Goal: Transaction & Acquisition: Purchase product/service

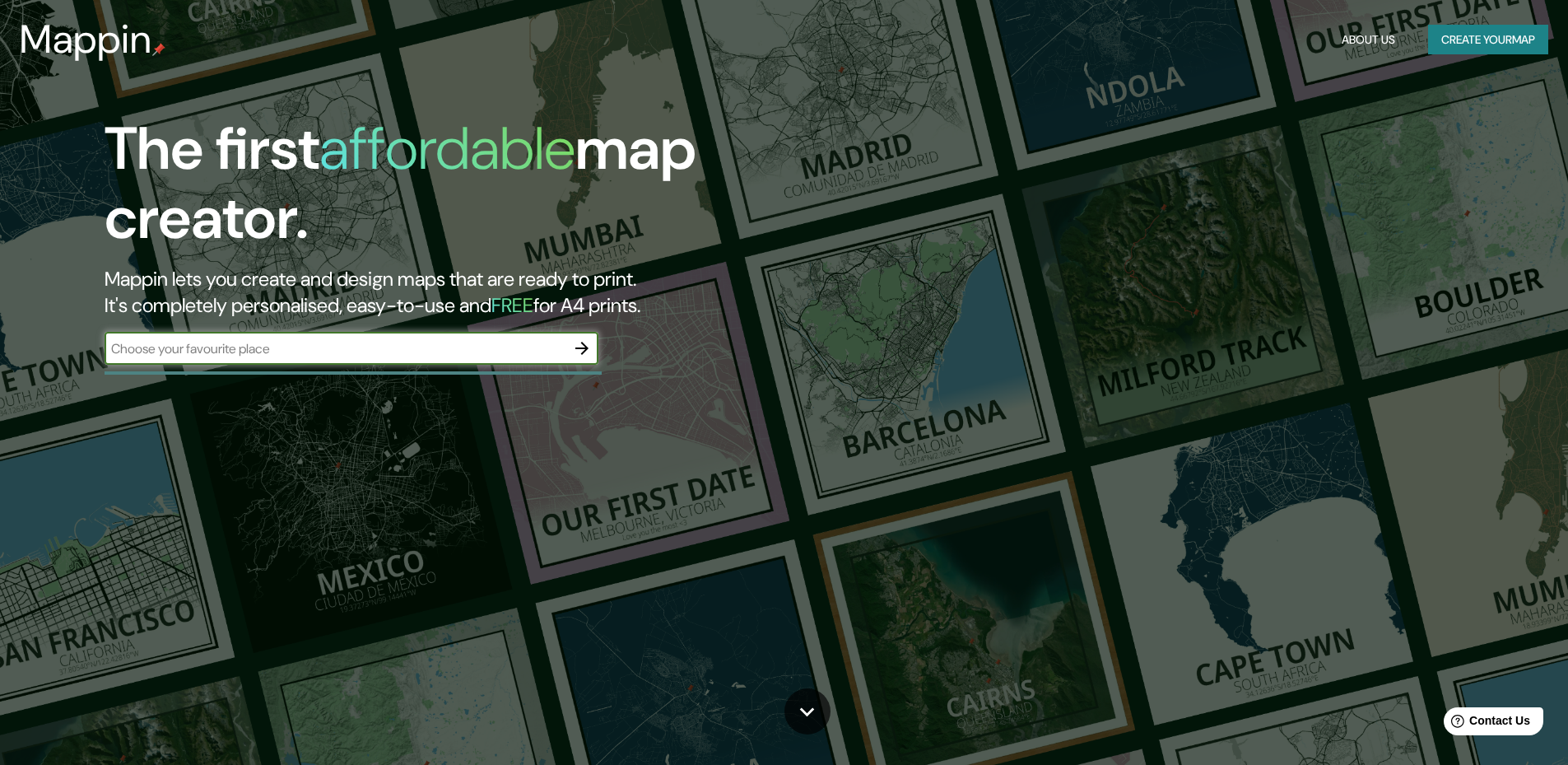
click at [297, 346] on input "text" at bounding box center [335, 348] width 461 height 19
type input "Tarija"
click at [586, 347] on icon "button" at bounding box center [581, 348] width 13 height 13
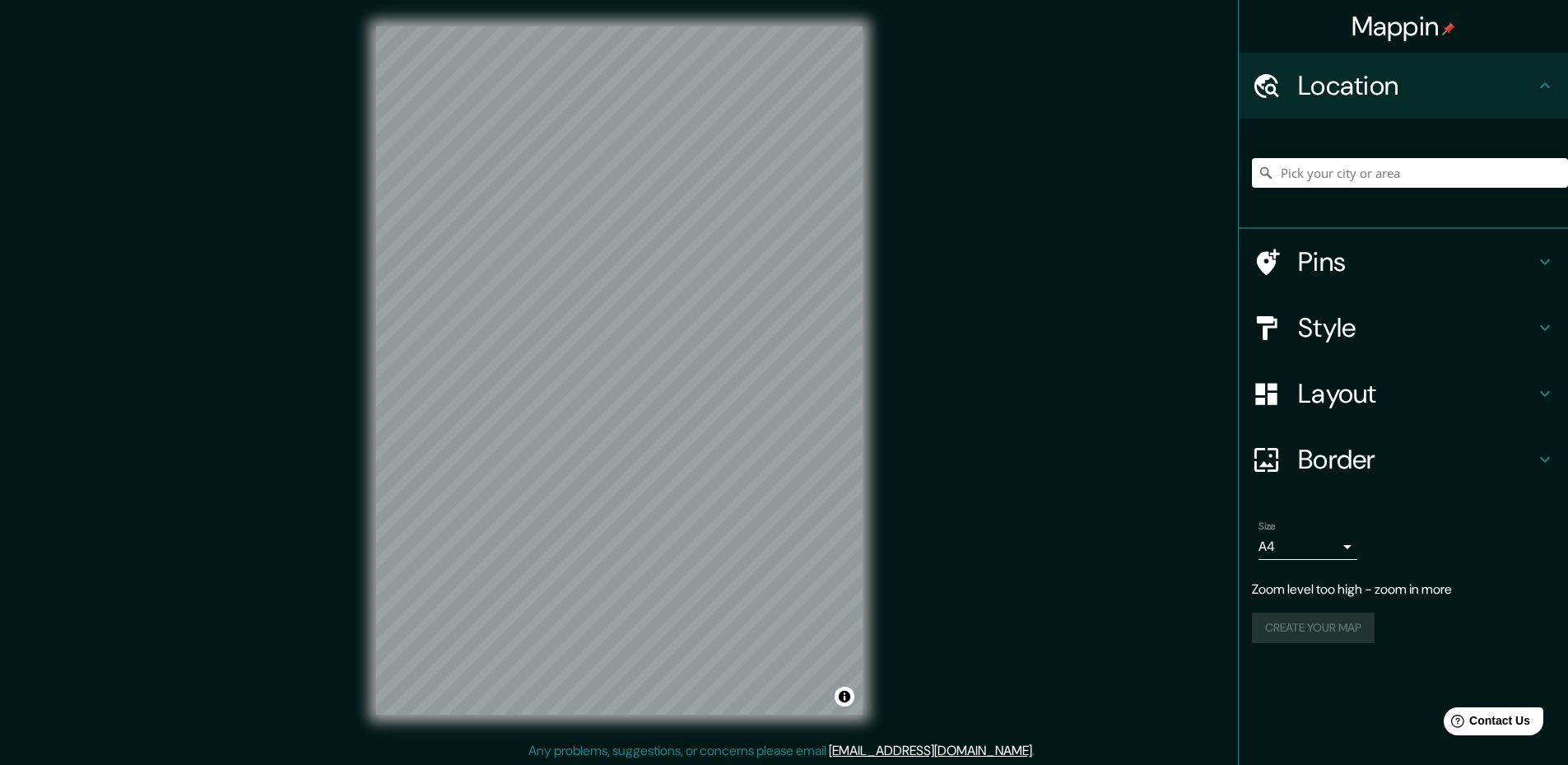
click at [940, 299] on div "Mappin Location Pins Style Layout Border Choose a border. Hint : you can make l…" at bounding box center [784, 383] width 1568 height 767
click at [616, 715] on div "© Mapbox © OpenStreetMap Improve this map" at bounding box center [619, 370] width 539 height 740
click at [1386, 166] on input "Pick your city or area" at bounding box center [1409, 173] width 316 height 30
click at [1384, 179] on input "Pick your city or area" at bounding box center [1409, 173] width 316 height 30
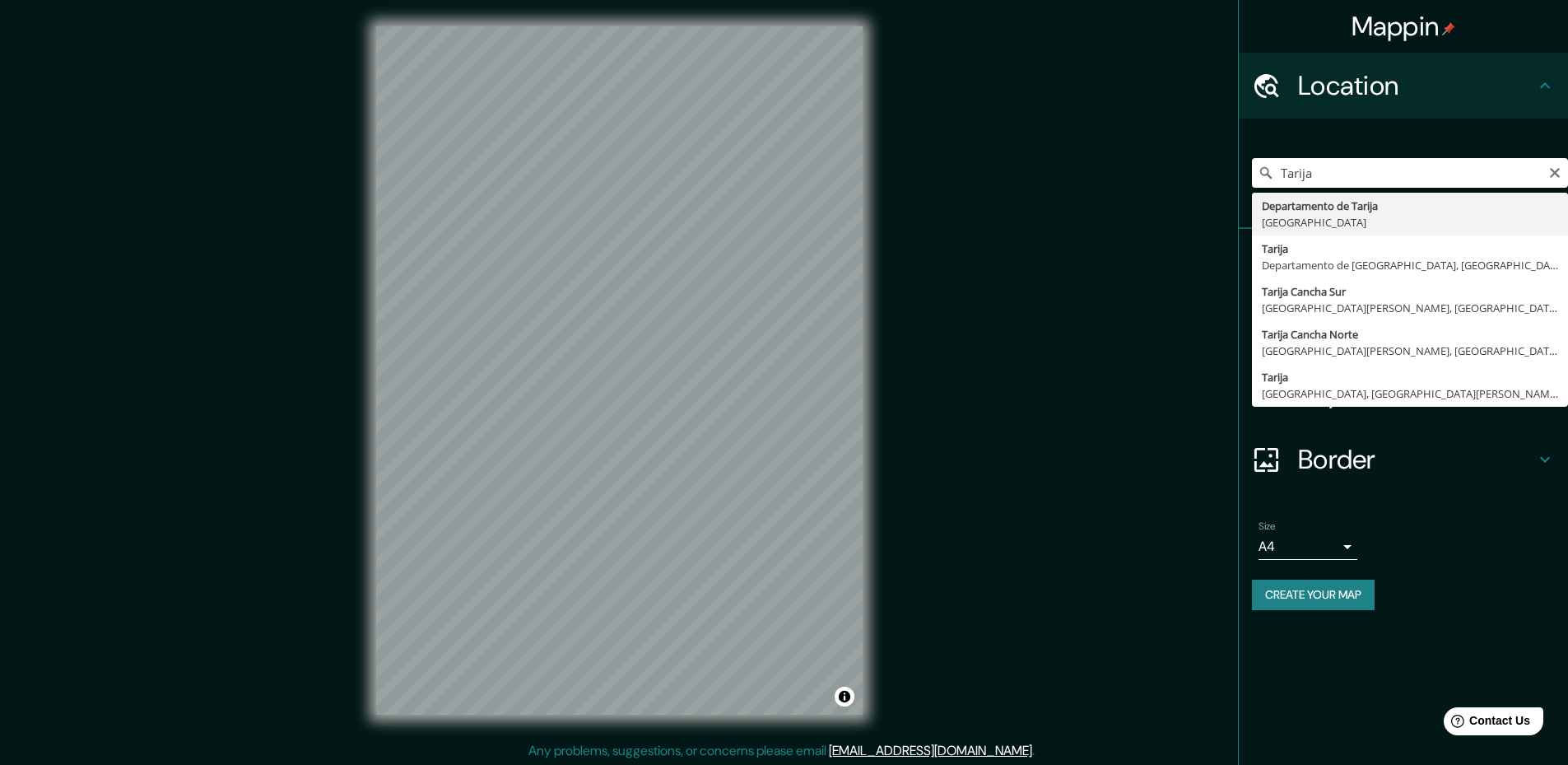
type input "Tarija, [GEOGRAPHIC_DATA], [GEOGRAPHIC_DATA]"
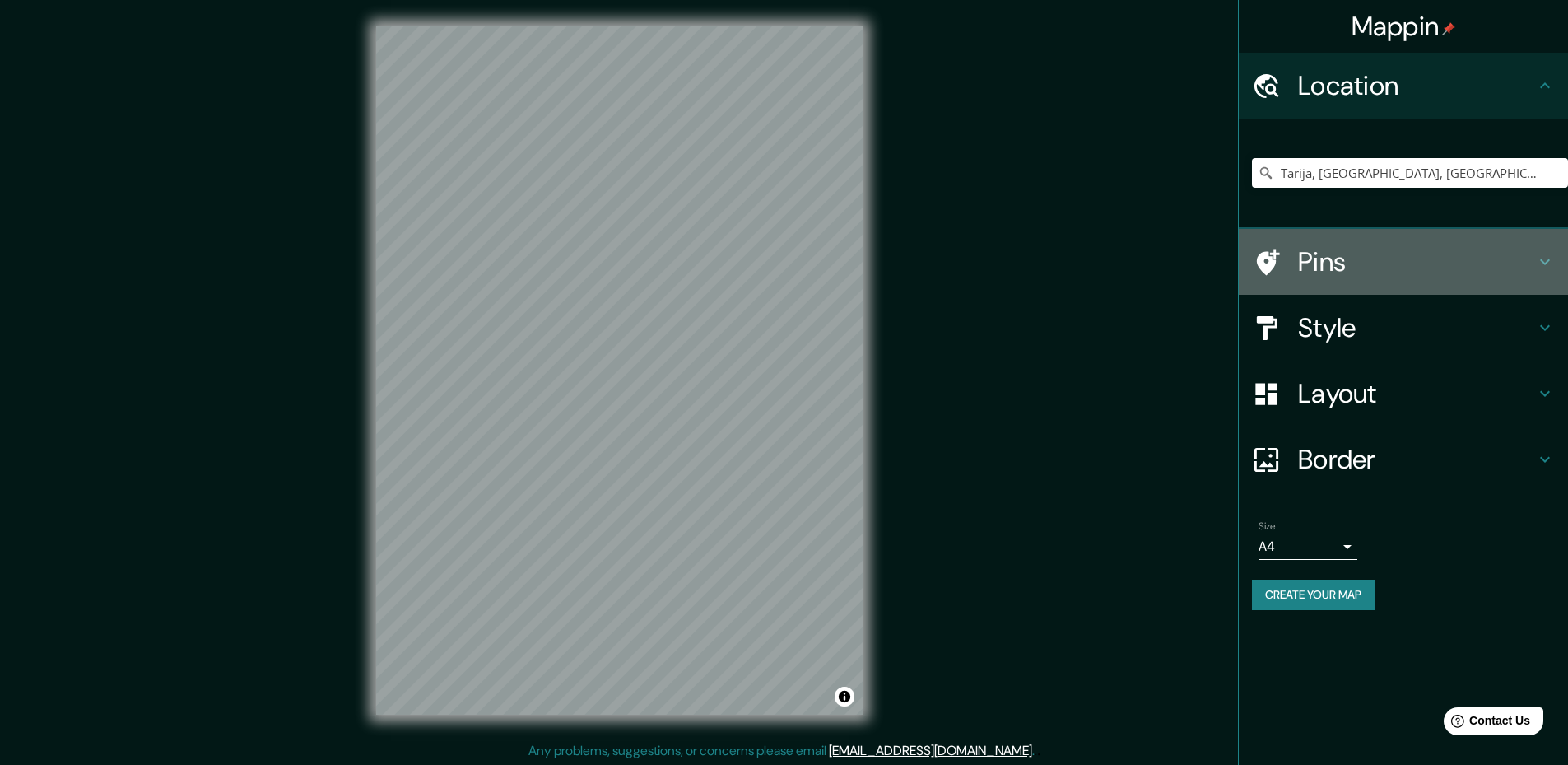
click at [1321, 262] on h4 "Pins" at bounding box center [1416, 262] width 237 height 33
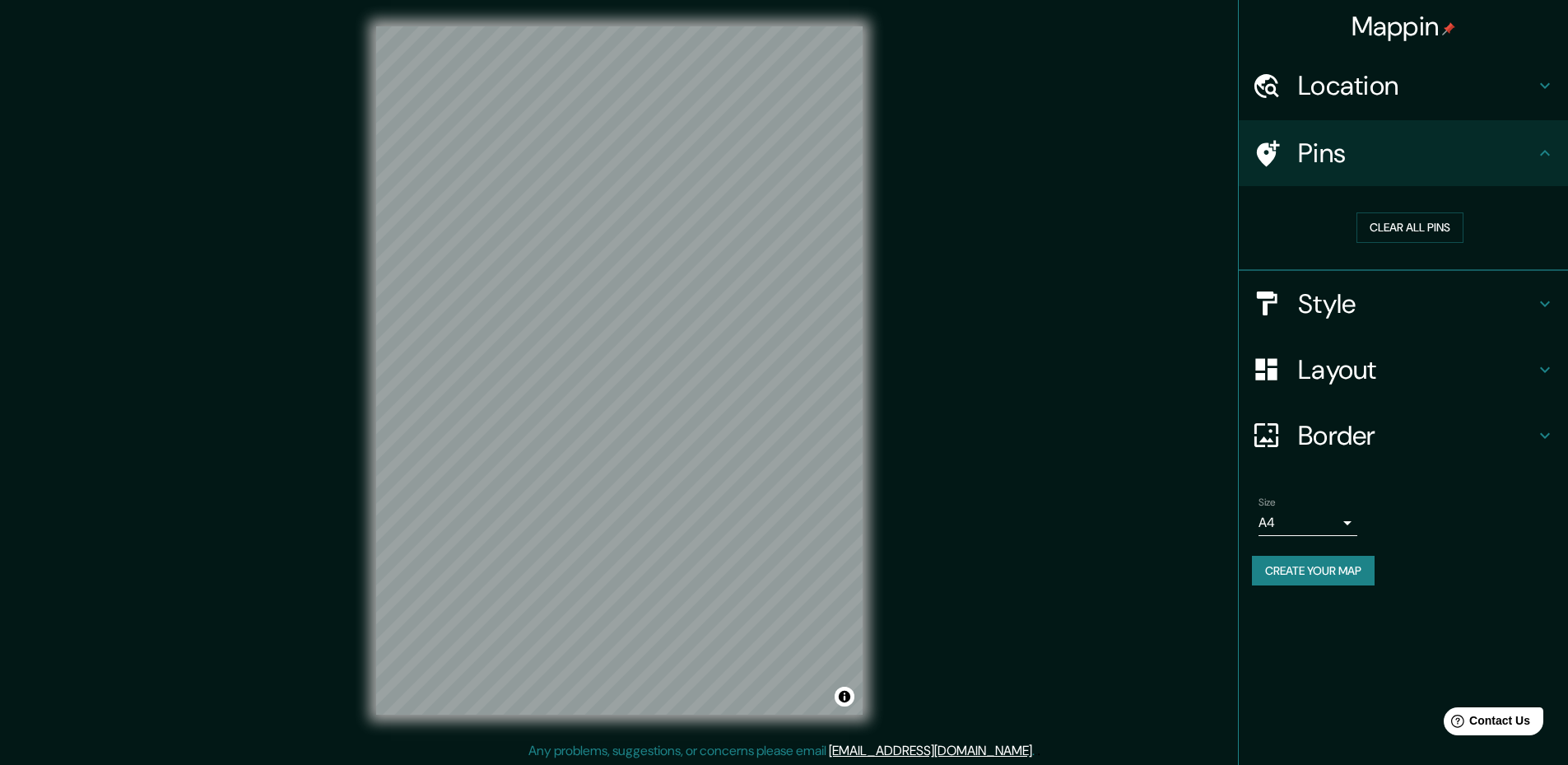
click at [1317, 330] on div "Style" at bounding box center [1403, 304] width 329 height 65
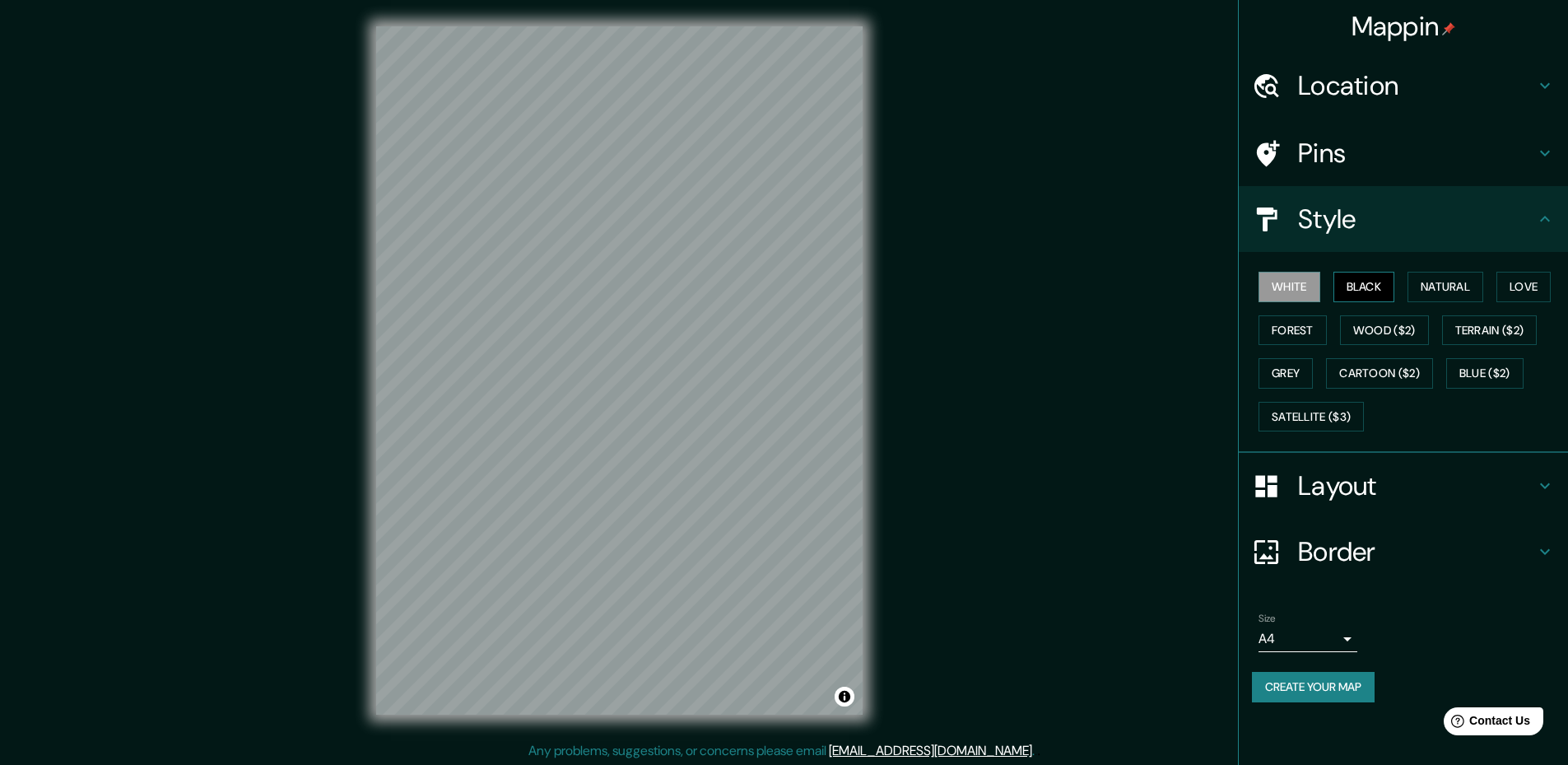
click at [1371, 289] on button "Black" at bounding box center [1364, 287] width 62 height 30
click at [1454, 288] on button "Natural" at bounding box center [1444, 287] width 75 height 30
click at [1542, 290] on button "Love" at bounding box center [1523, 287] width 55 height 30
click at [1527, 342] on button "Terrain ($2)" at bounding box center [1489, 330] width 95 height 30
click at [1291, 338] on button "Forest" at bounding box center [1292, 330] width 68 height 30
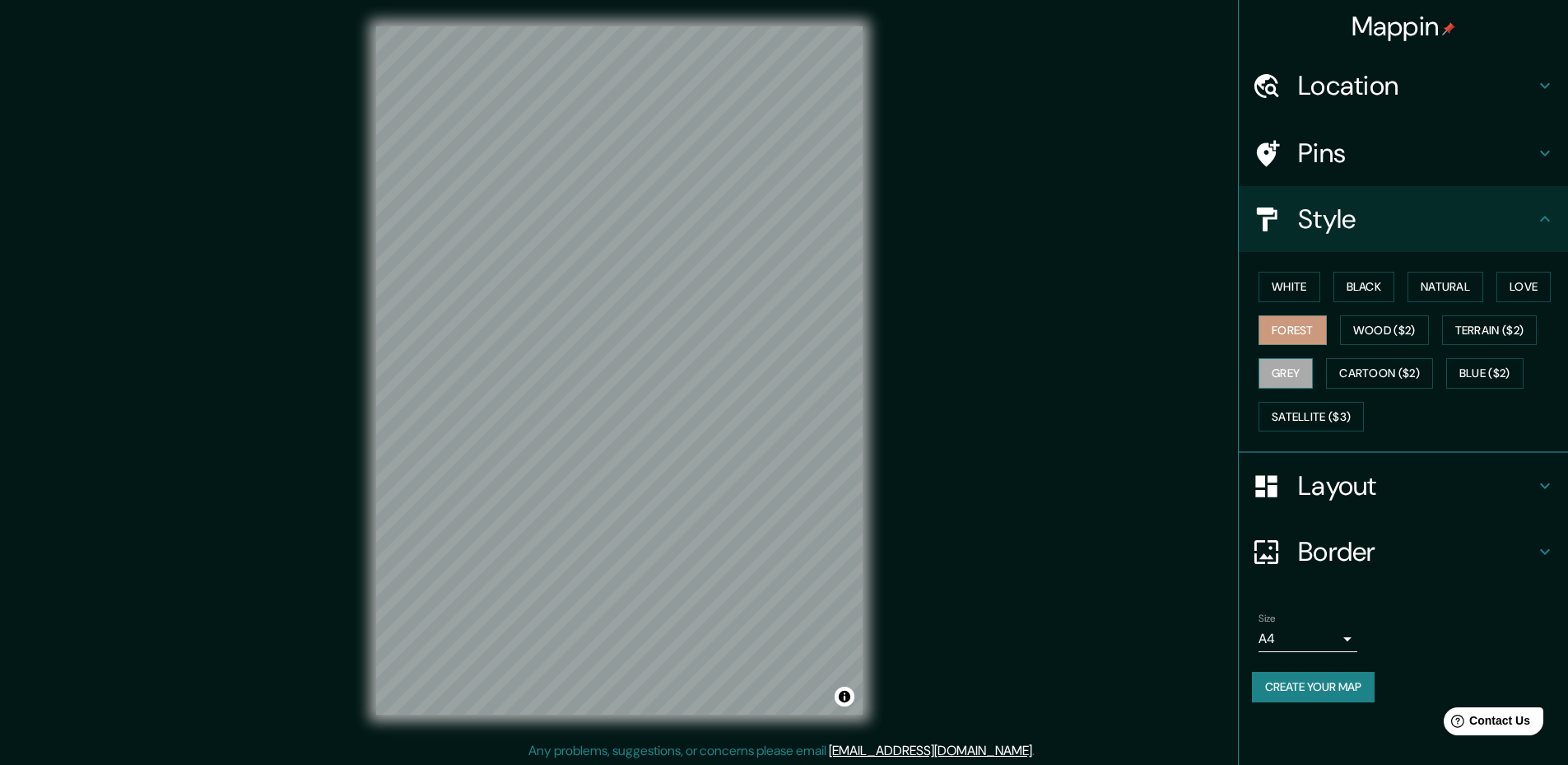
click at [1299, 377] on button "Grey" at bounding box center [1286, 373] width 55 height 30
click at [1362, 413] on button "Satellite ($3)" at bounding box center [1312, 417] width 106 height 30
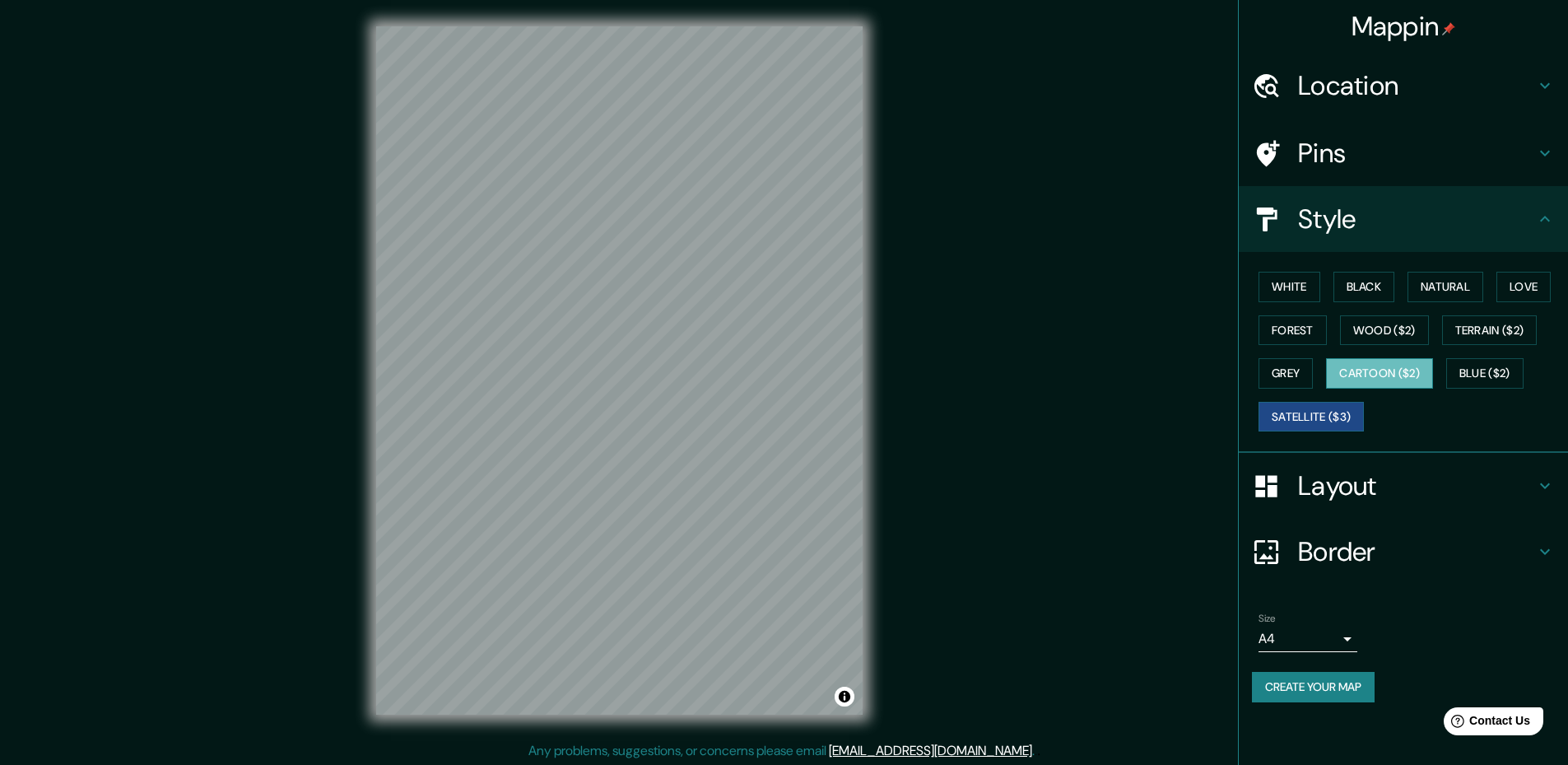
click at [1407, 373] on button "Cartoon ($2)" at bounding box center [1380, 373] width 107 height 30
click at [1299, 367] on button "Grey" at bounding box center [1286, 373] width 55 height 30
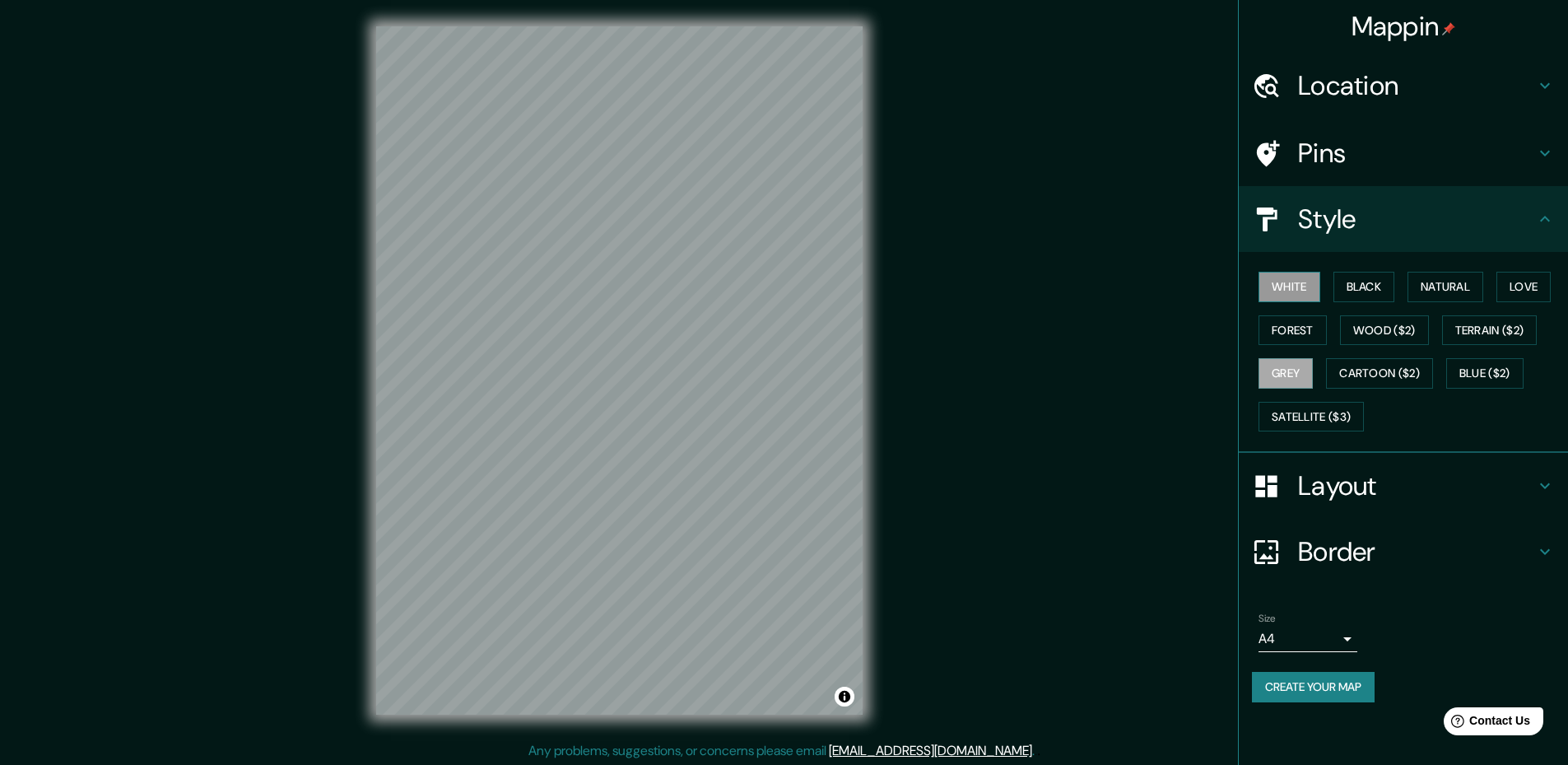
click at [1283, 281] on button "White" at bounding box center [1290, 287] width 62 height 30
click at [1457, 283] on button "Natural" at bounding box center [1444, 287] width 75 height 30
click at [1322, 480] on h4 "Layout" at bounding box center [1416, 486] width 237 height 33
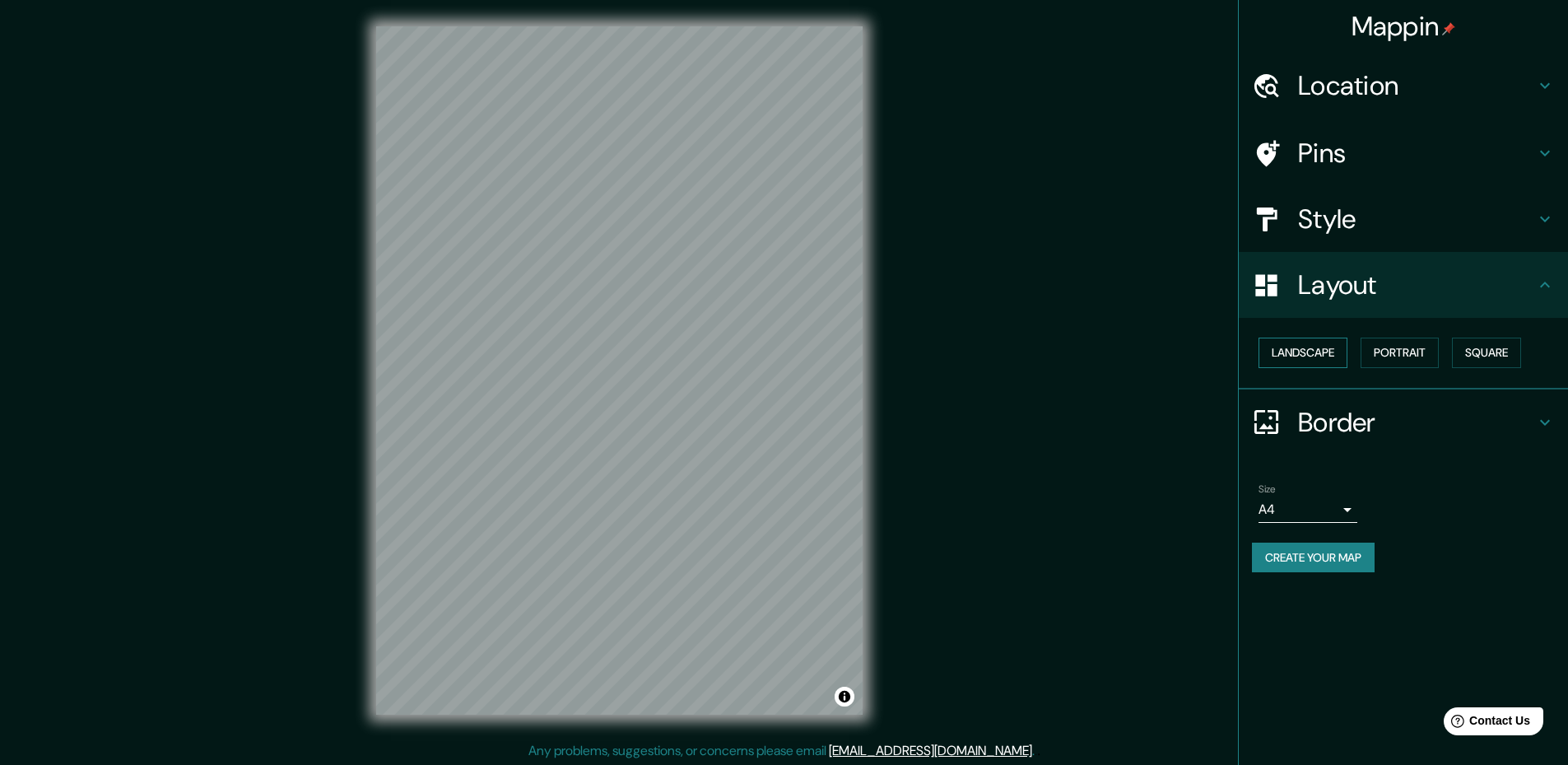
drag, startPoint x: 1323, startPoint y: 329, endPoint x: 1311, endPoint y: 343, distance: 18.4
click at [1321, 333] on div "Landscape [GEOGRAPHIC_DATA]" at bounding box center [1403, 353] width 329 height 72
click at [1292, 359] on button "Landscape" at bounding box center [1303, 352] width 89 height 30
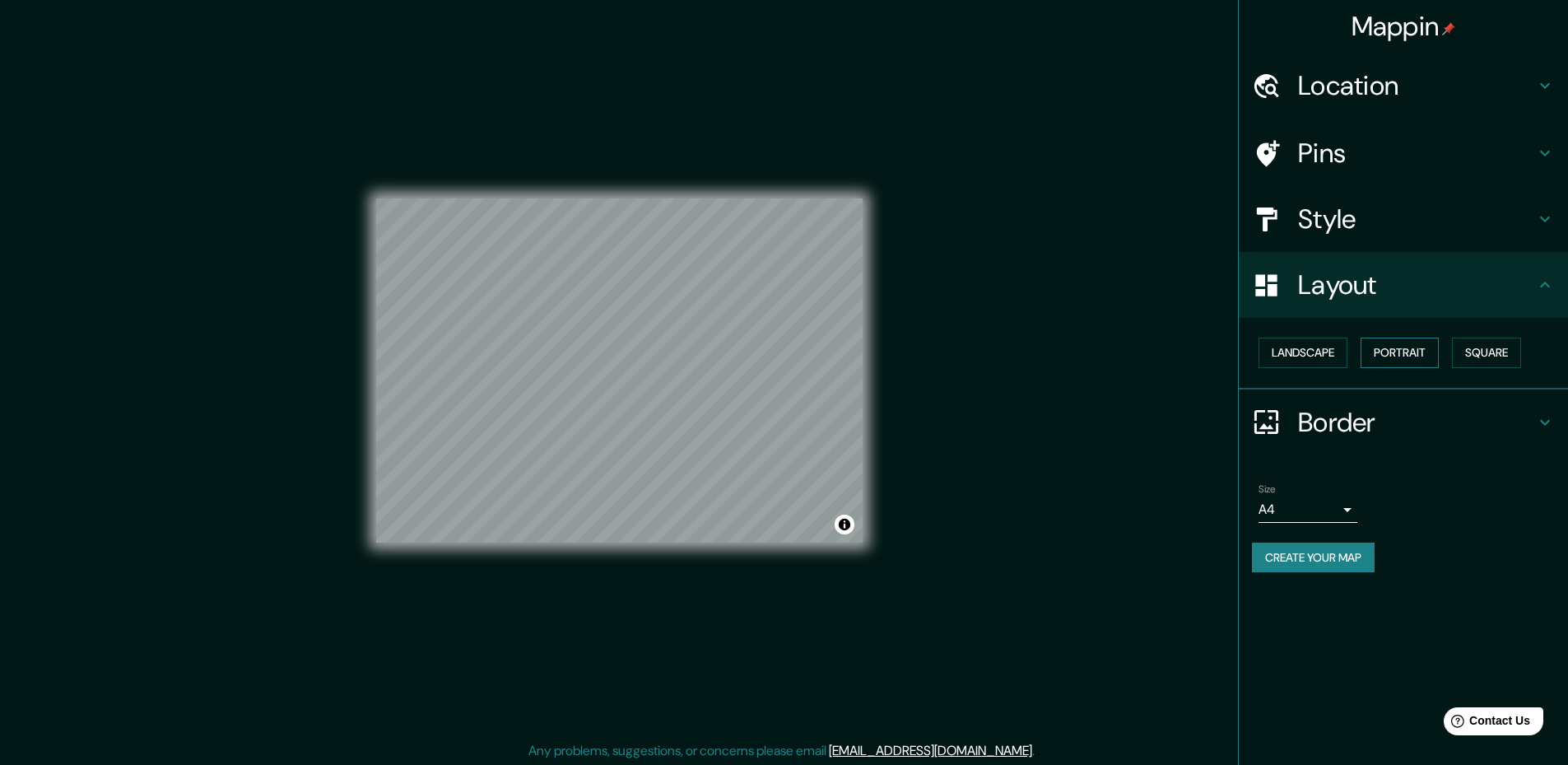
click at [1424, 359] on button "Portrait" at bounding box center [1400, 352] width 78 height 30
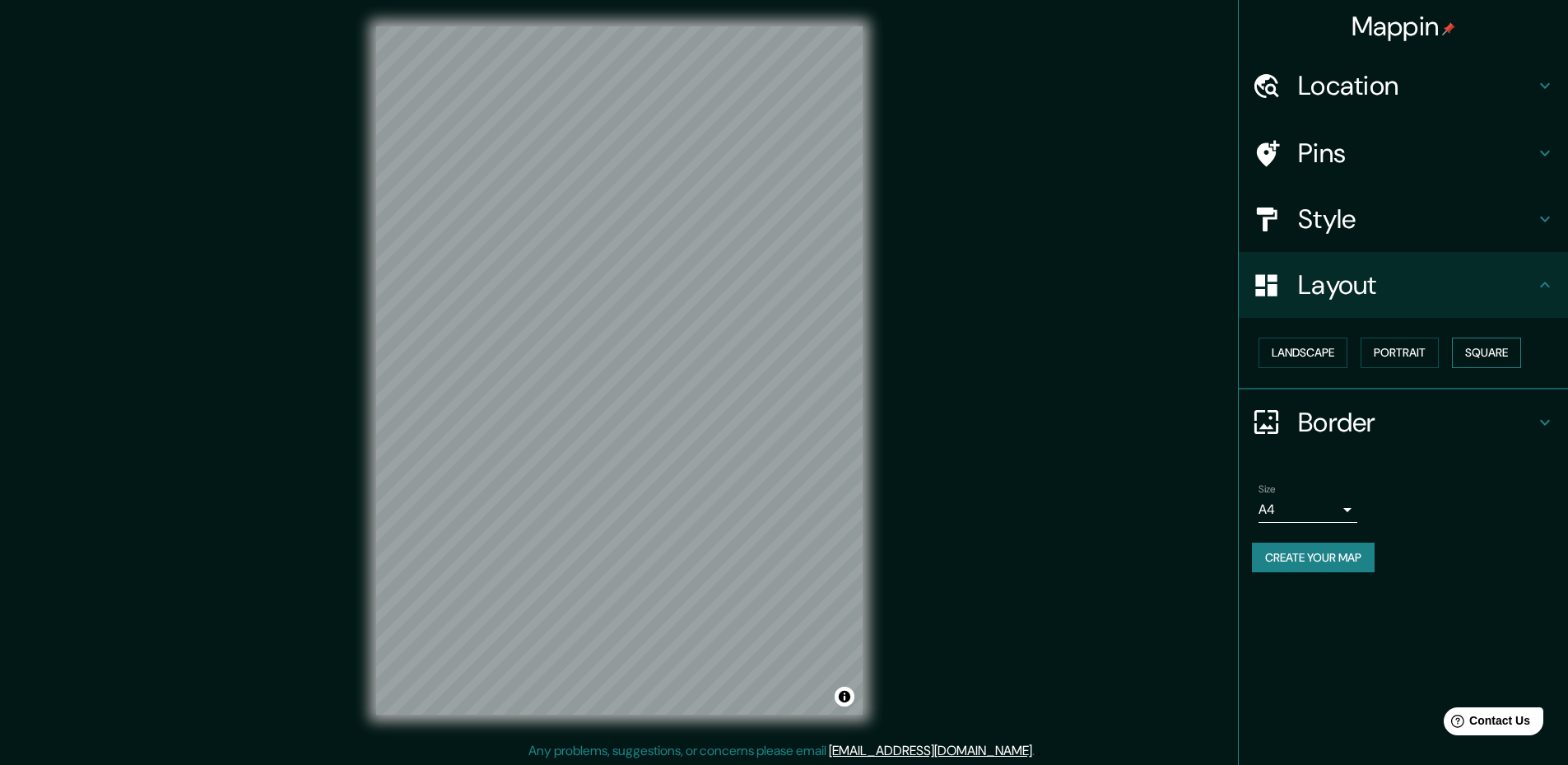
click at [1493, 350] on button "Square" at bounding box center [1486, 352] width 69 height 30
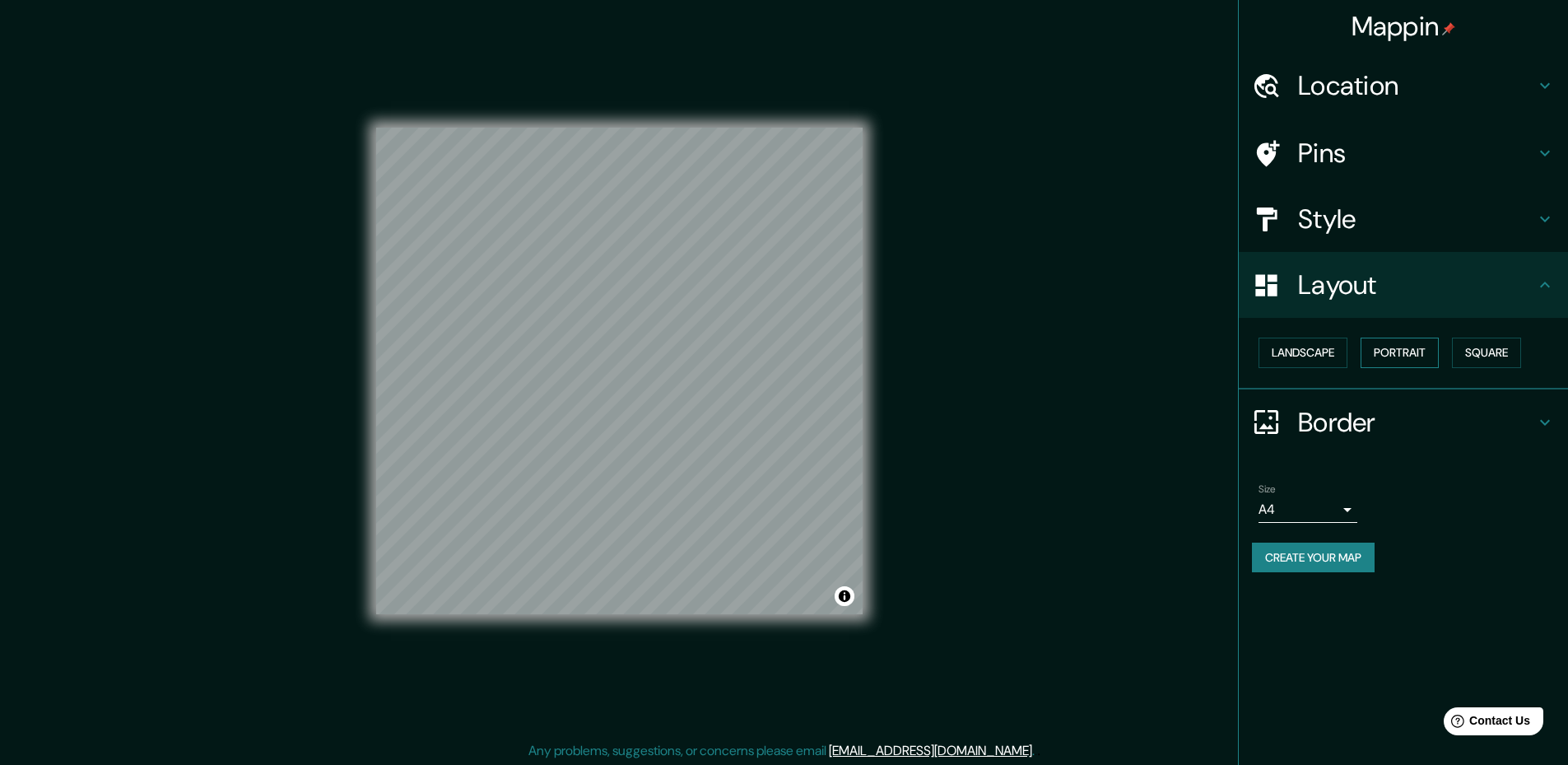
click at [1371, 356] on button "Portrait" at bounding box center [1400, 352] width 78 height 30
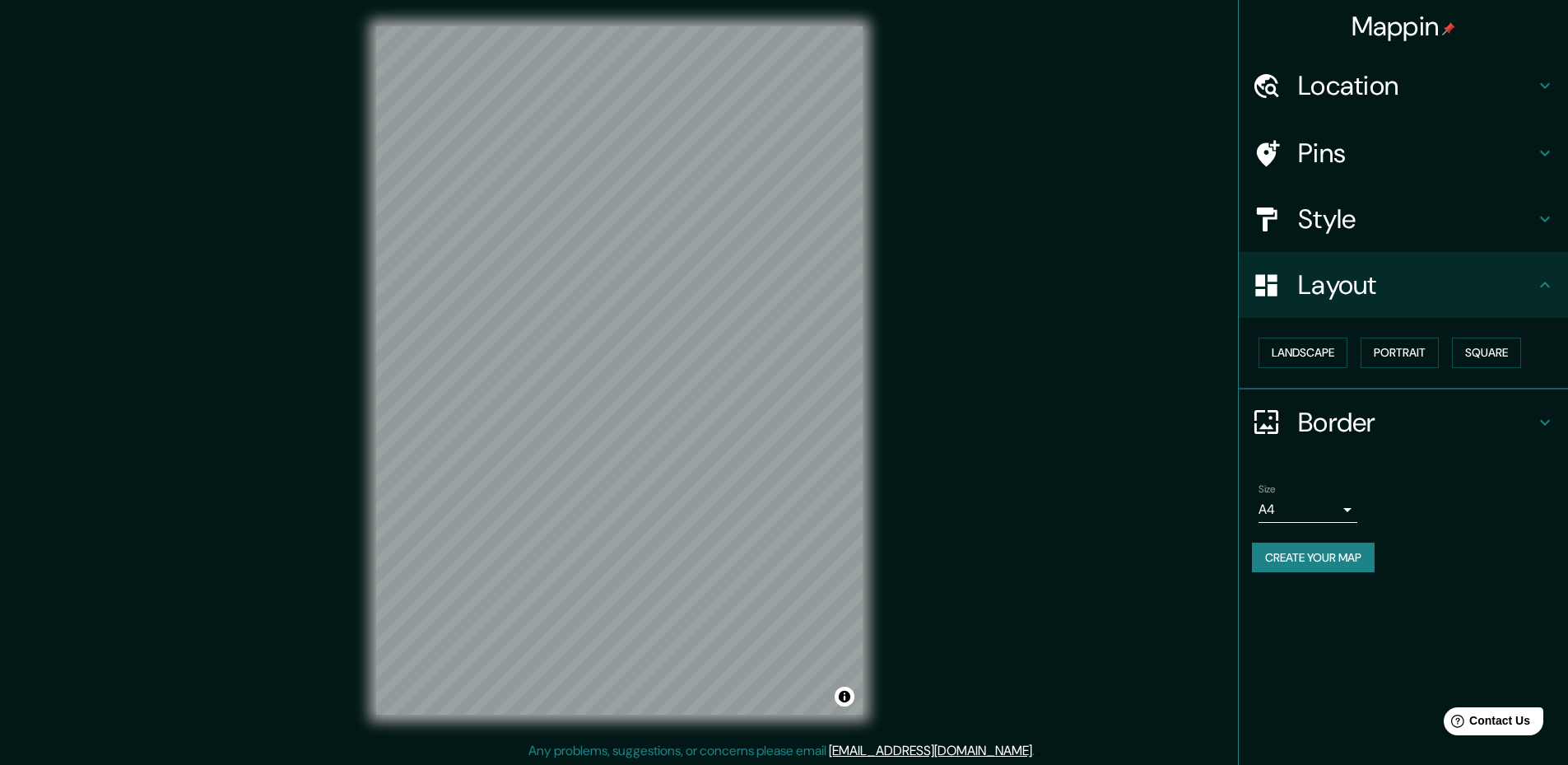
click at [1241, 359] on div "Landscape [GEOGRAPHIC_DATA]" at bounding box center [1403, 353] width 329 height 72
click at [1362, 403] on div "Border" at bounding box center [1403, 422] width 329 height 65
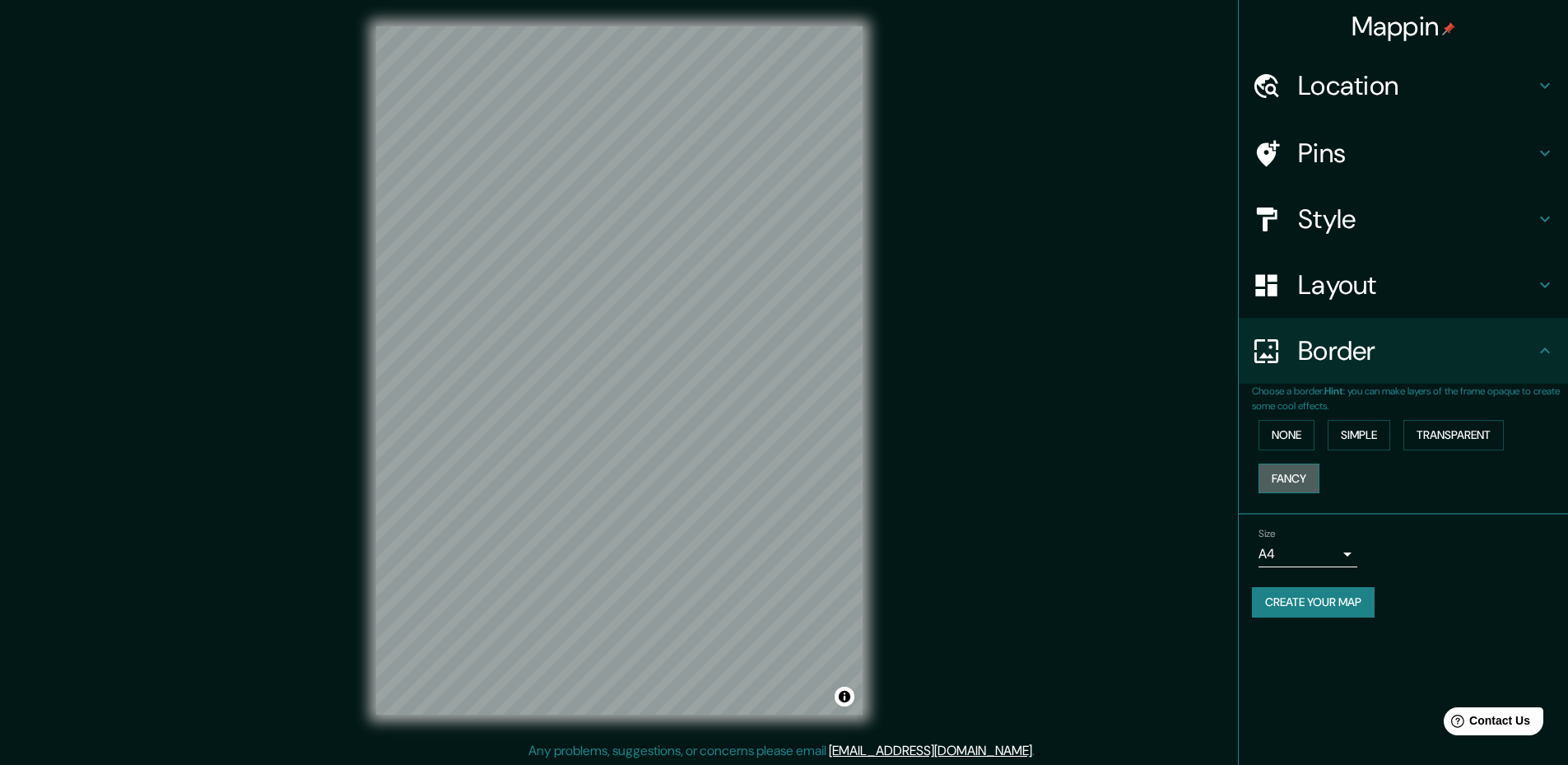
click at [1289, 475] on button "Fancy" at bounding box center [1289, 478] width 61 height 30
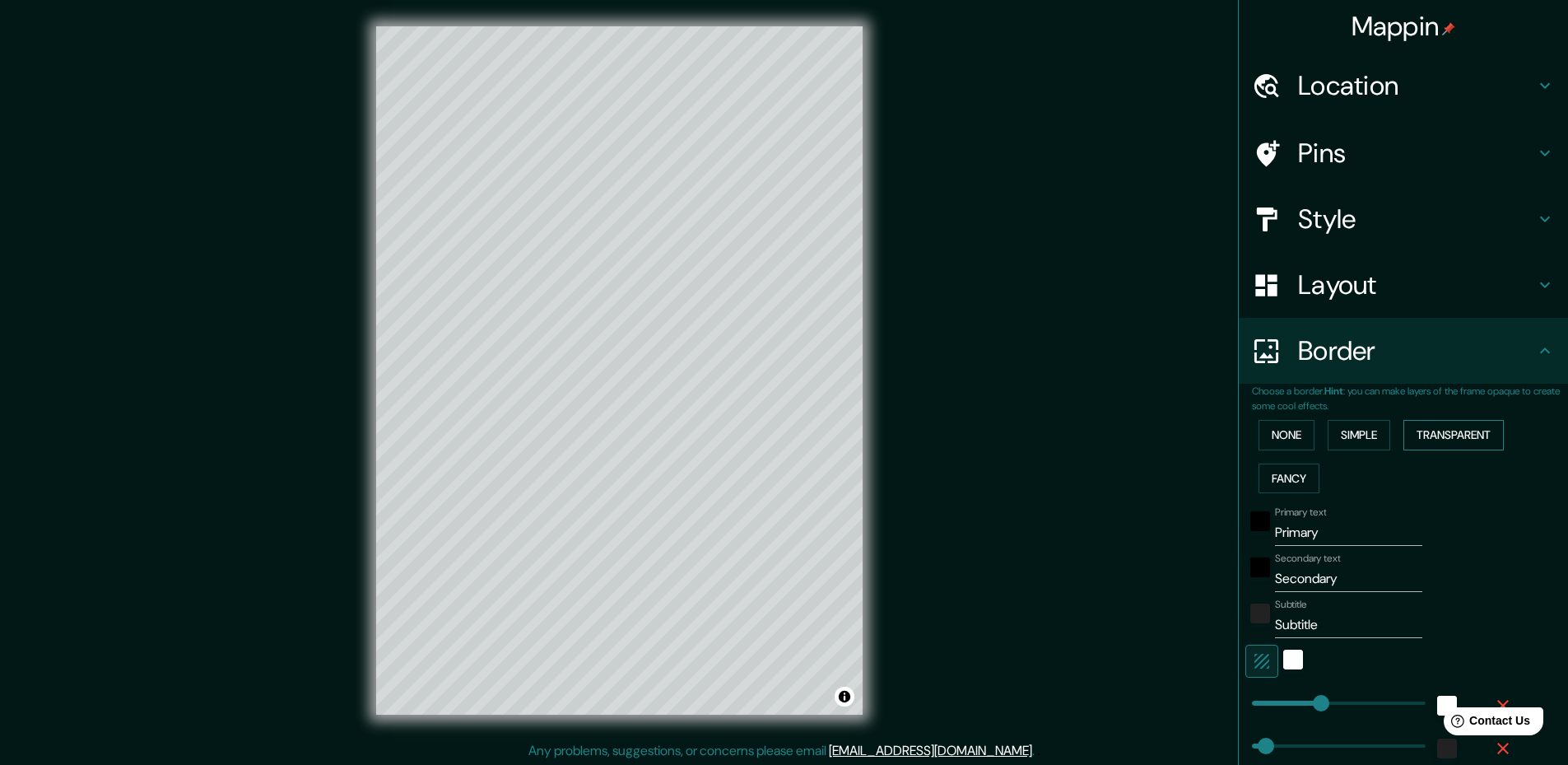
click at [1462, 428] on button "Transparent" at bounding box center [1453, 434] width 100 height 30
click at [1261, 428] on button "None" at bounding box center [1287, 434] width 56 height 30
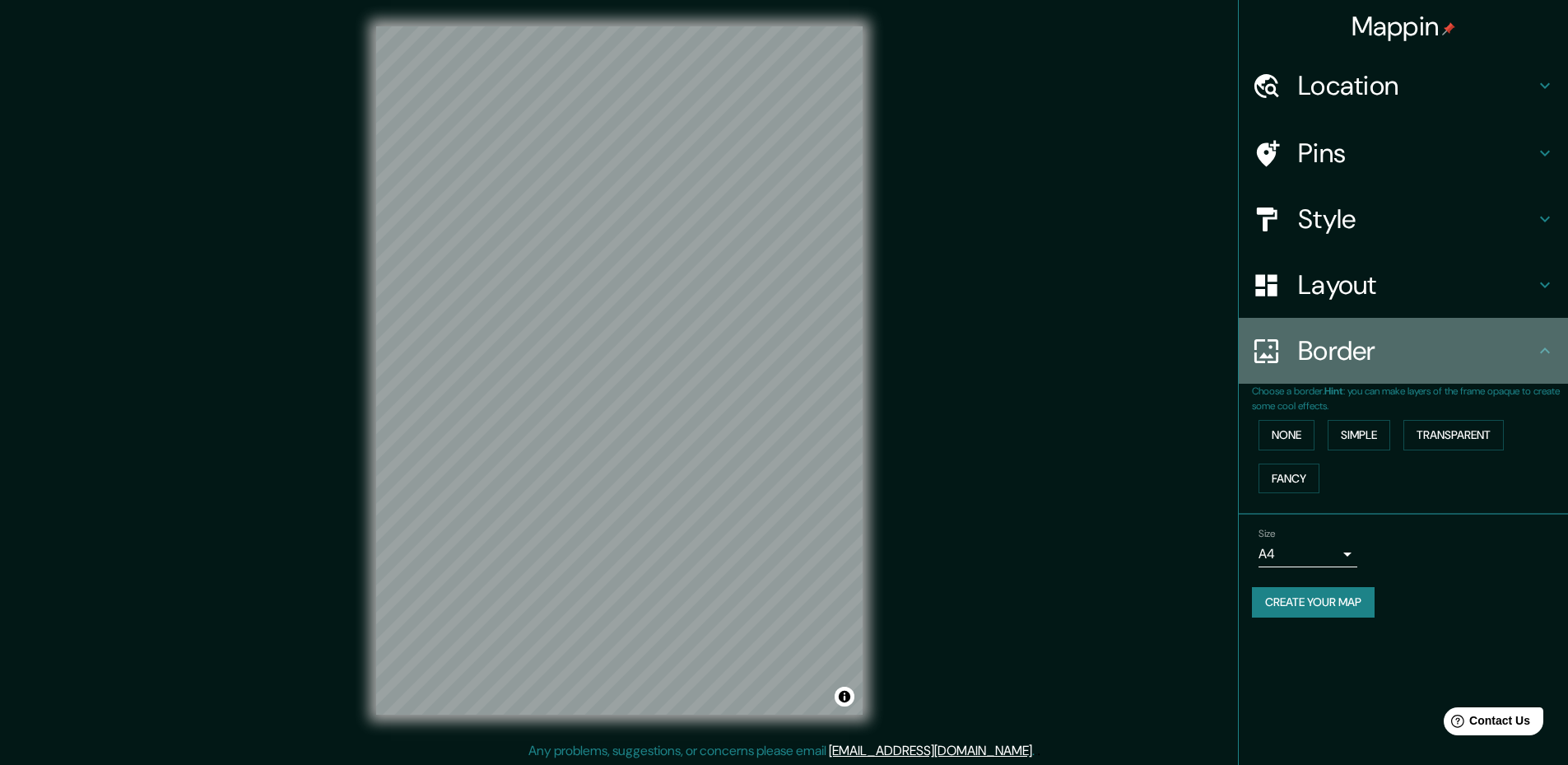
click at [1416, 344] on h4 "Border" at bounding box center [1416, 350] width 237 height 33
click at [1451, 348] on h4 "Border" at bounding box center [1416, 350] width 237 height 33
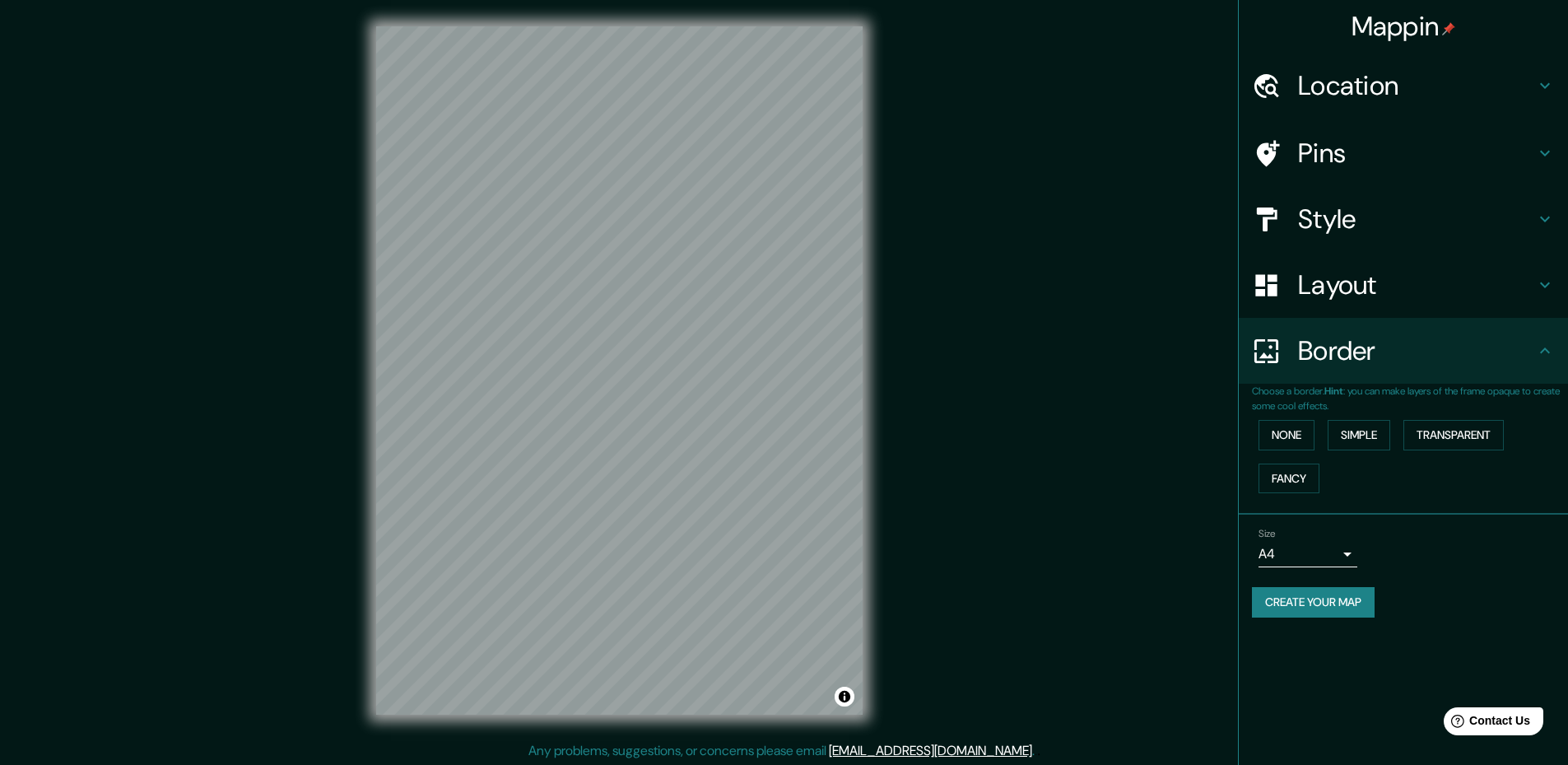
click at [1319, 559] on body "Mappin Location [GEOGRAPHIC_DATA], [GEOGRAPHIC_DATA], [GEOGRAPHIC_DATA] Pins St…" at bounding box center [784, 382] width 1568 height 765
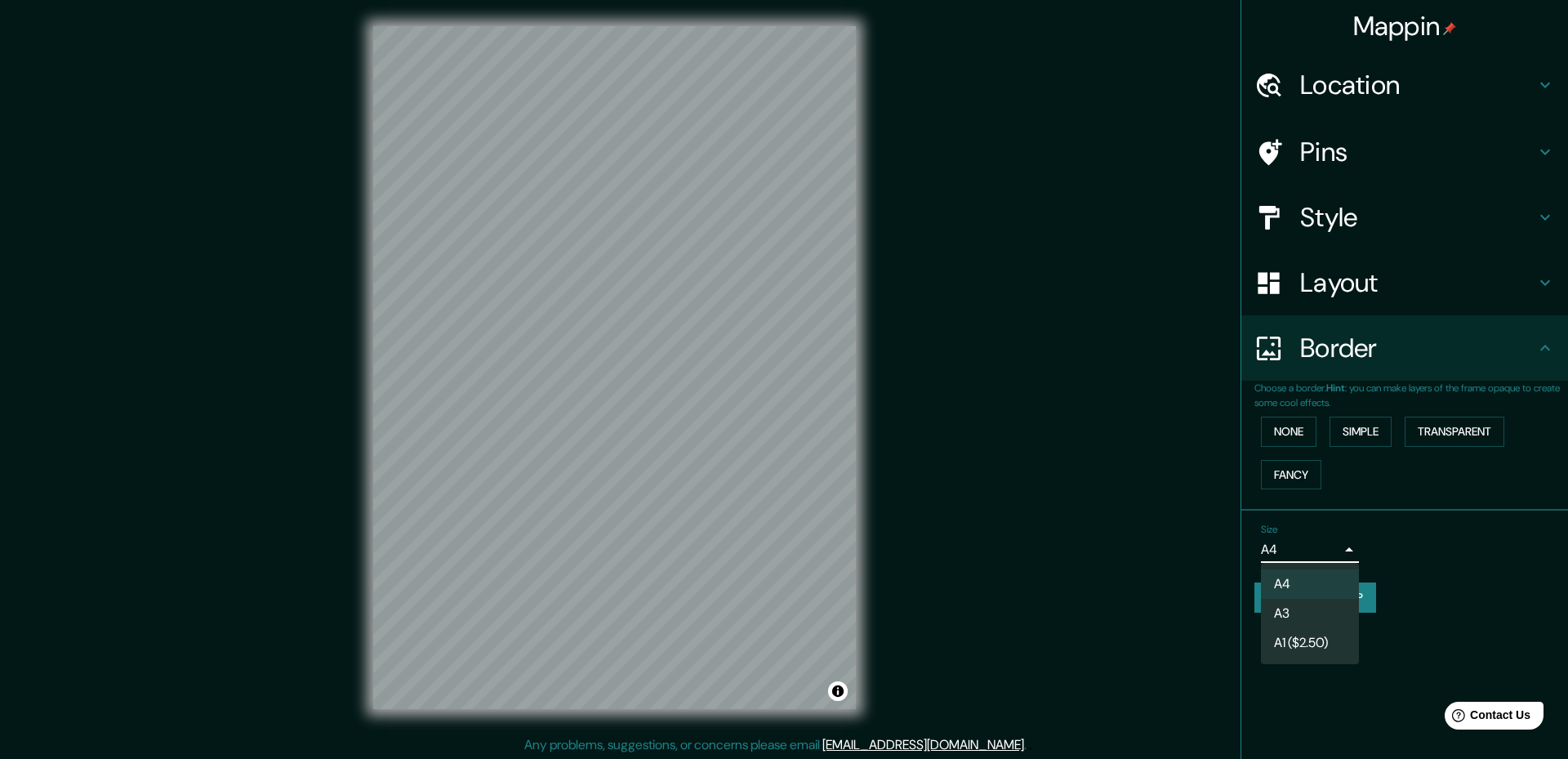
click at [1293, 622] on li "A3" at bounding box center [1310, 613] width 98 height 30
type input "a4"
click at [1342, 550] on body "Mappin Location [GEOGRAPHIC_DATA], [GEOGRAPHIC_DATA], [GEOGRAPHIC_DATA] Pins St…" at bounding box center [784, 379] width 1568 height 759
click at [1342, 550] on div at bounding box center [784, 379] width 1568 height 759
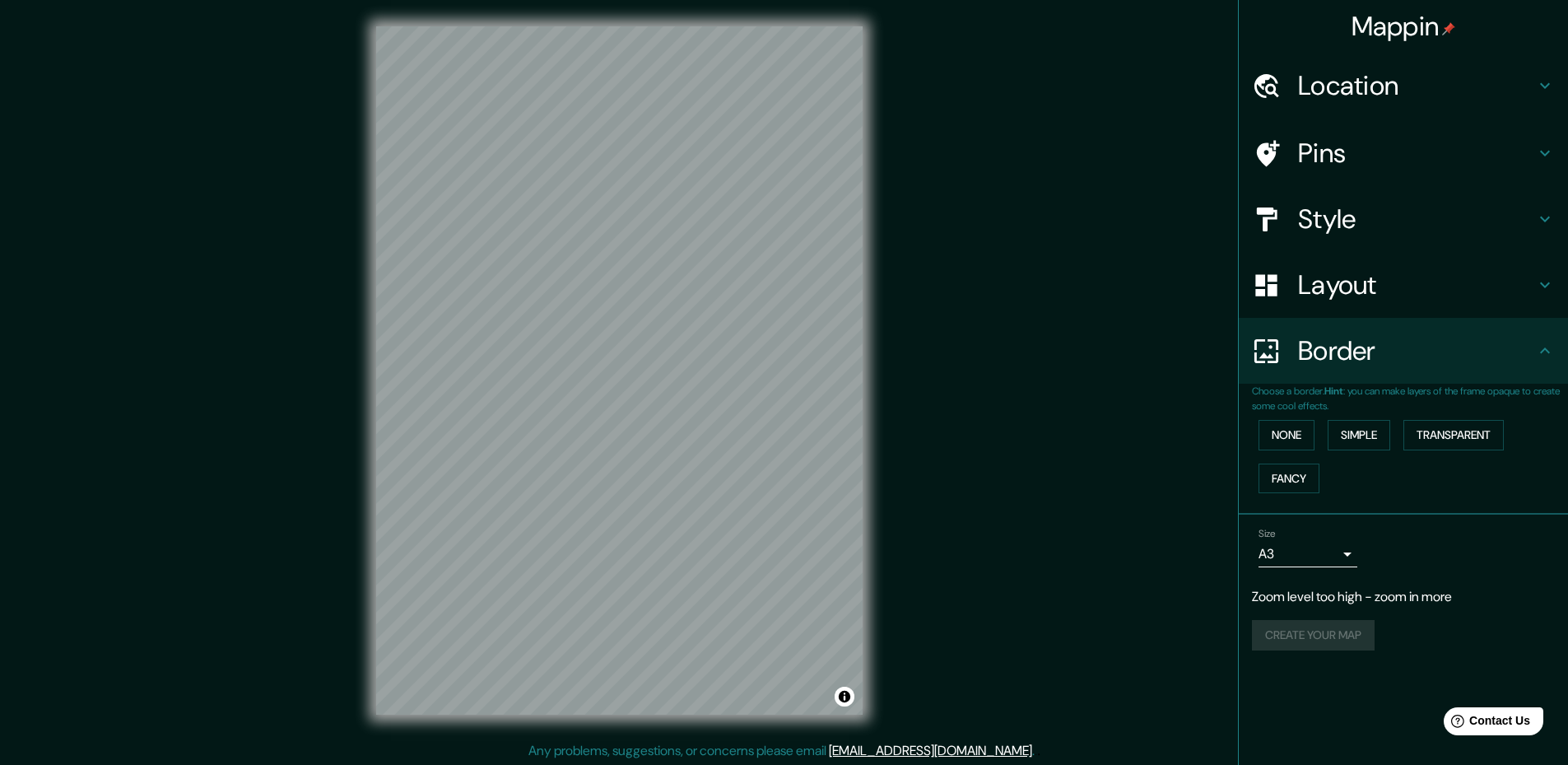
click at [1402, 86] on h4 "Location" at bounding box center [1416, 86] width 237 height 33
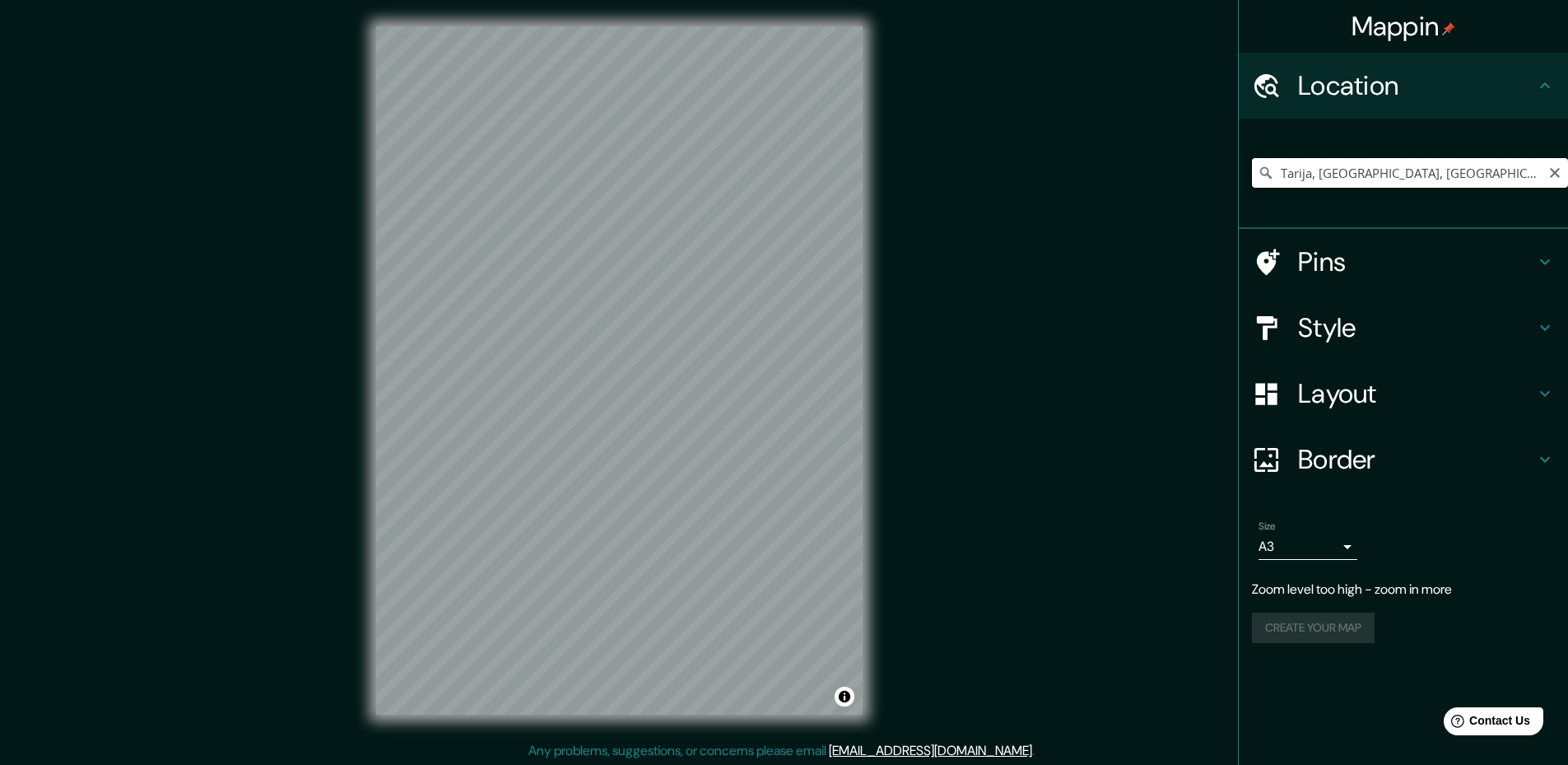
click at [1382, 184] on input "Tarija, [GEOGRAPHIC_DATA], [GEOGRAPHIC_DATA]" at bounding box center [1409, 173] width 316 height 30
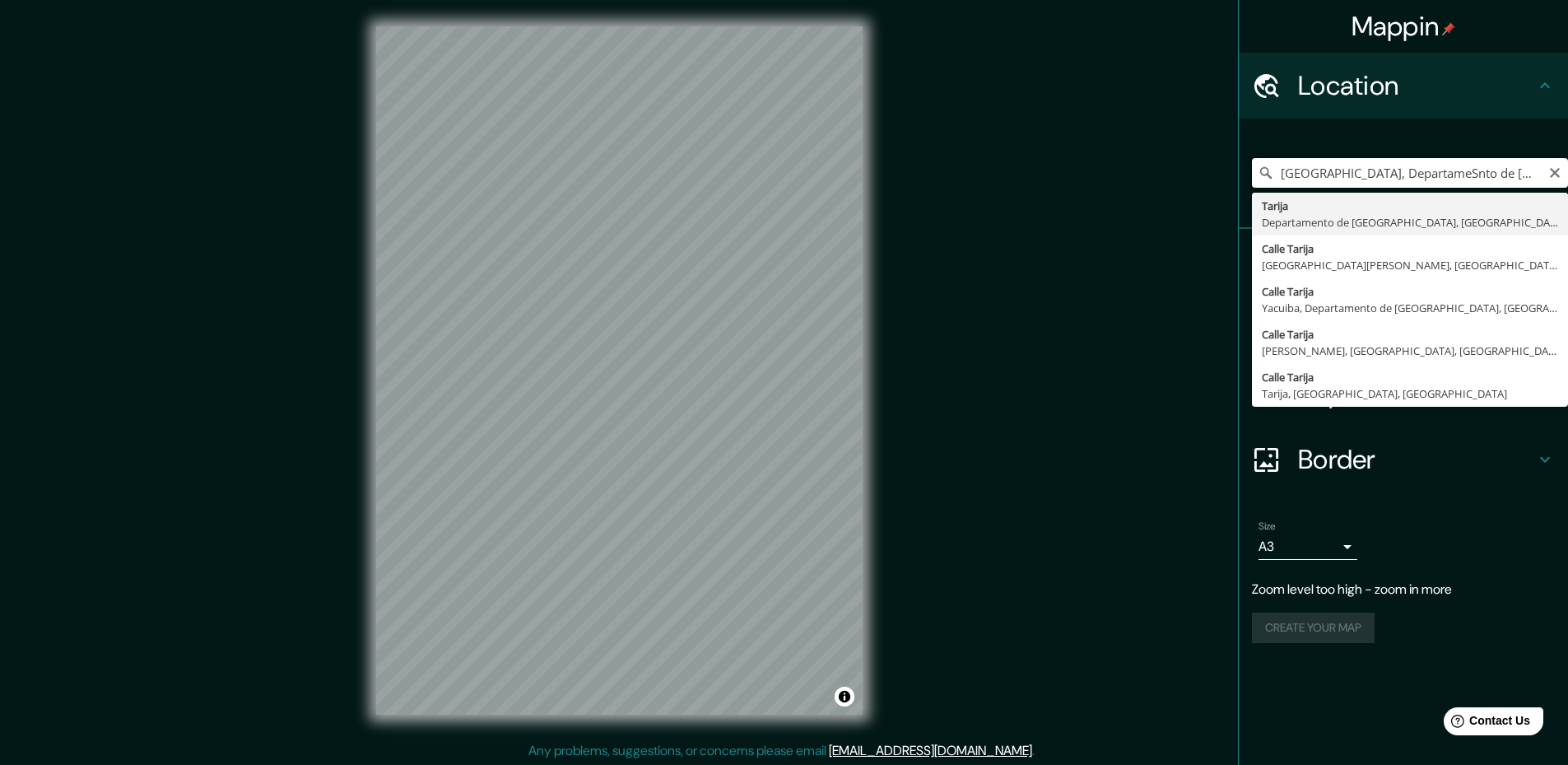
click at [1388, 186] on input "[GEOGRAPHIC_DATA], DepartameSnto de [GEOGRAPHIC_DATA], [GEOGRAPHIC_DATA]" at bounding box center [1409, 173] width 316 height 30
drag, startPoint x: 1512, startPoint y: 176, endPoint x: 1266, endPoint y: 171, distance: 246.1
click at [1266, 171] on div "[GEOGRAPHIC_DATA], DepartameSnto de [GEOGRAPHIC_DATA], [GEOGRAPHIC_DATA] [GEOGR…" at bounding box center [1409, 173] width 316 height 30
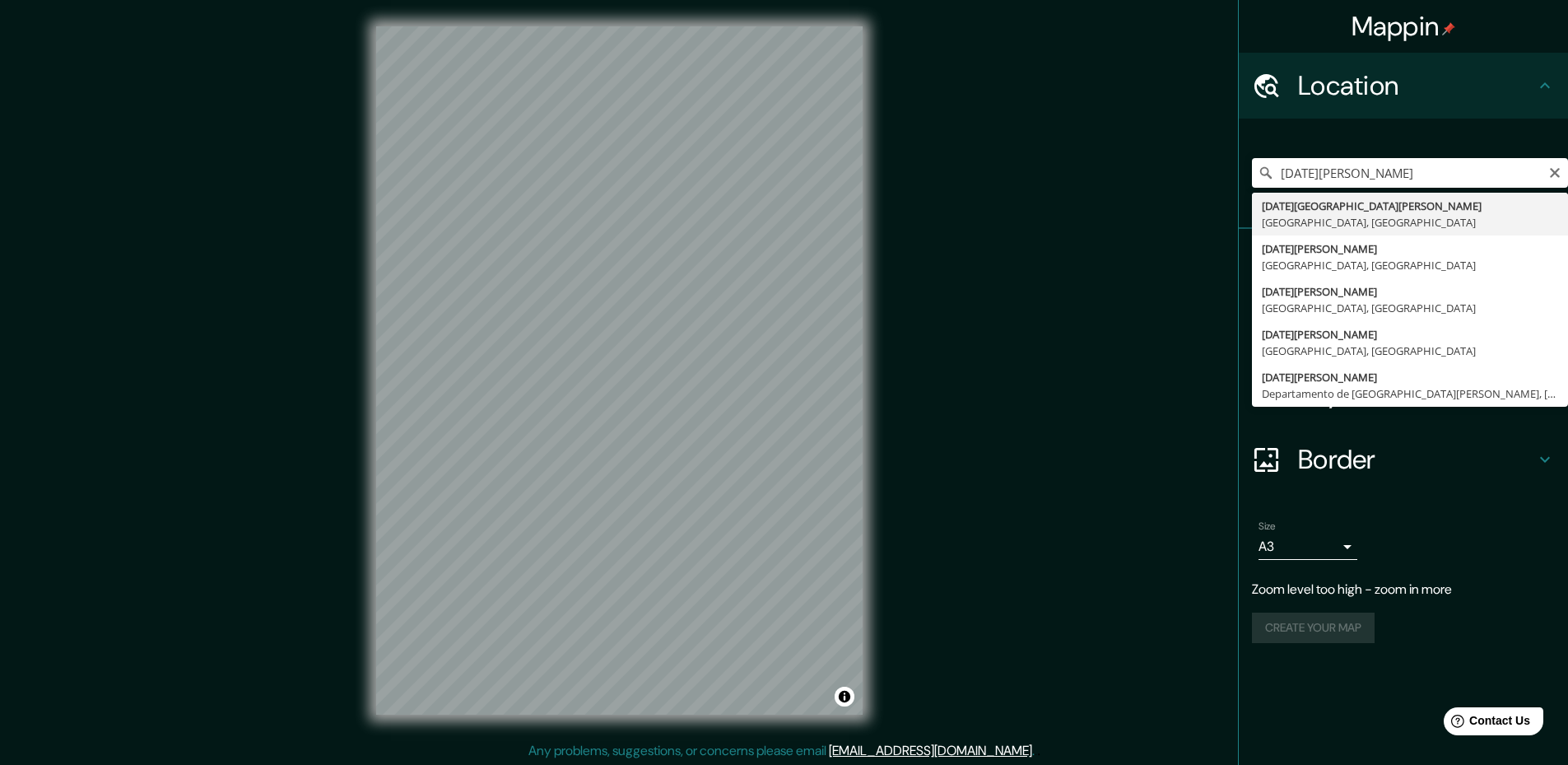
type input "[DATE][GEOGRAPHIC_DATA][PERSON_NAME], [GEOGRAPHIC_DATA], [GEOGRAPHIC_DATA]"
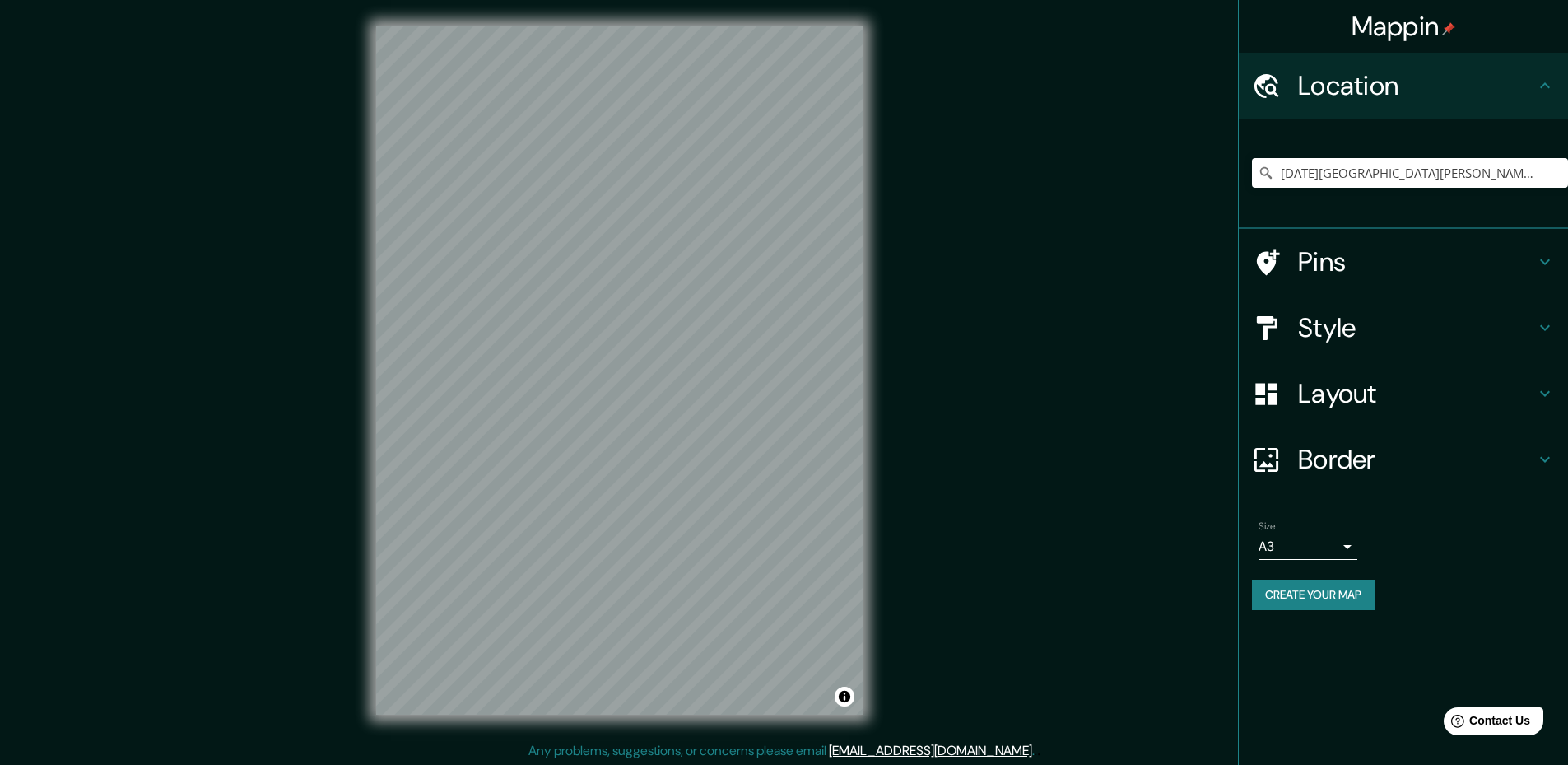
click at [1378, 255] on h4 "Pins" at bounding box center [1416, 262] width 237 height 33
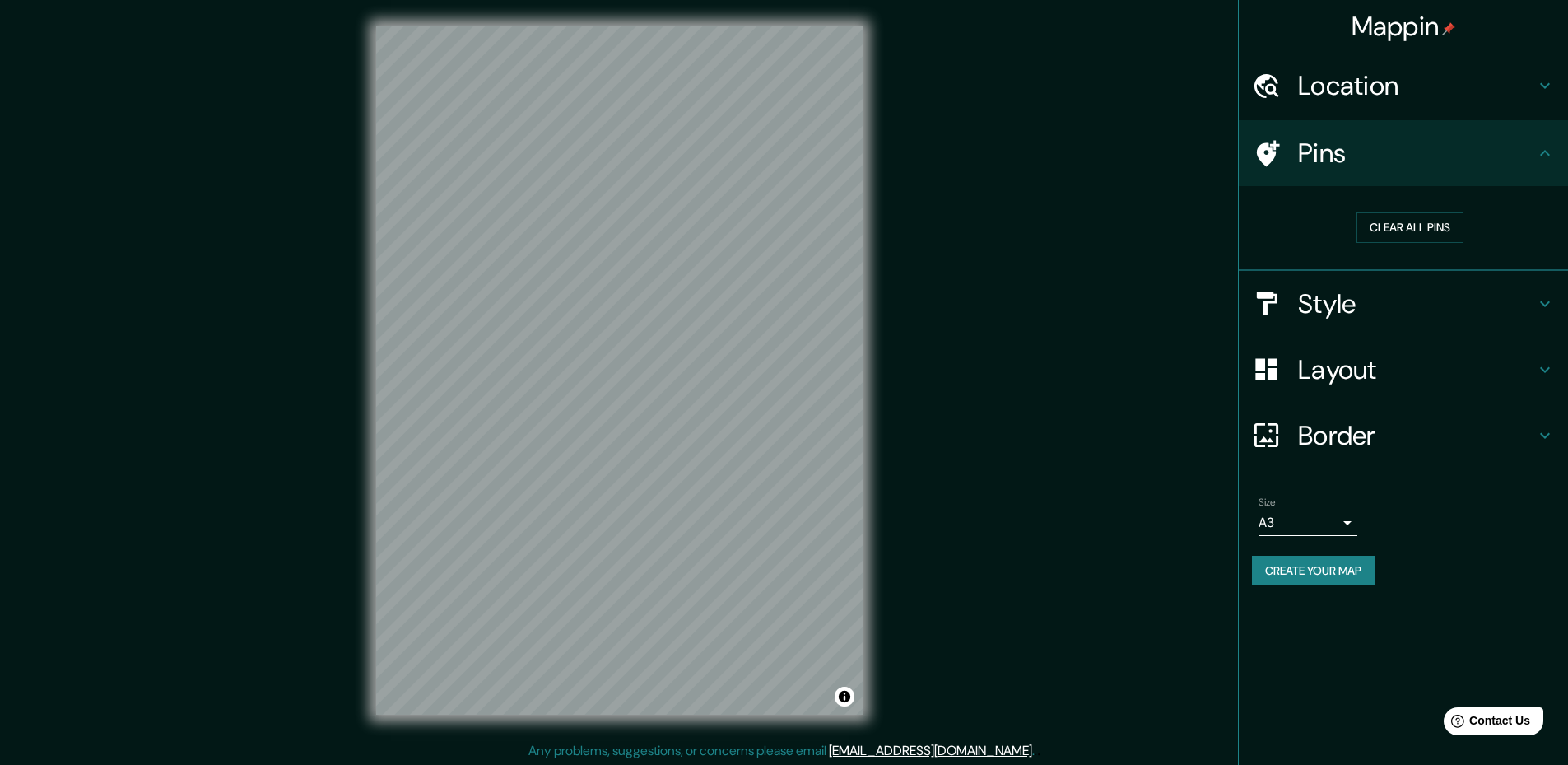
click at [1362, 313] on h4 "Style" at bounding box center [1416, 304] width 237 height 33
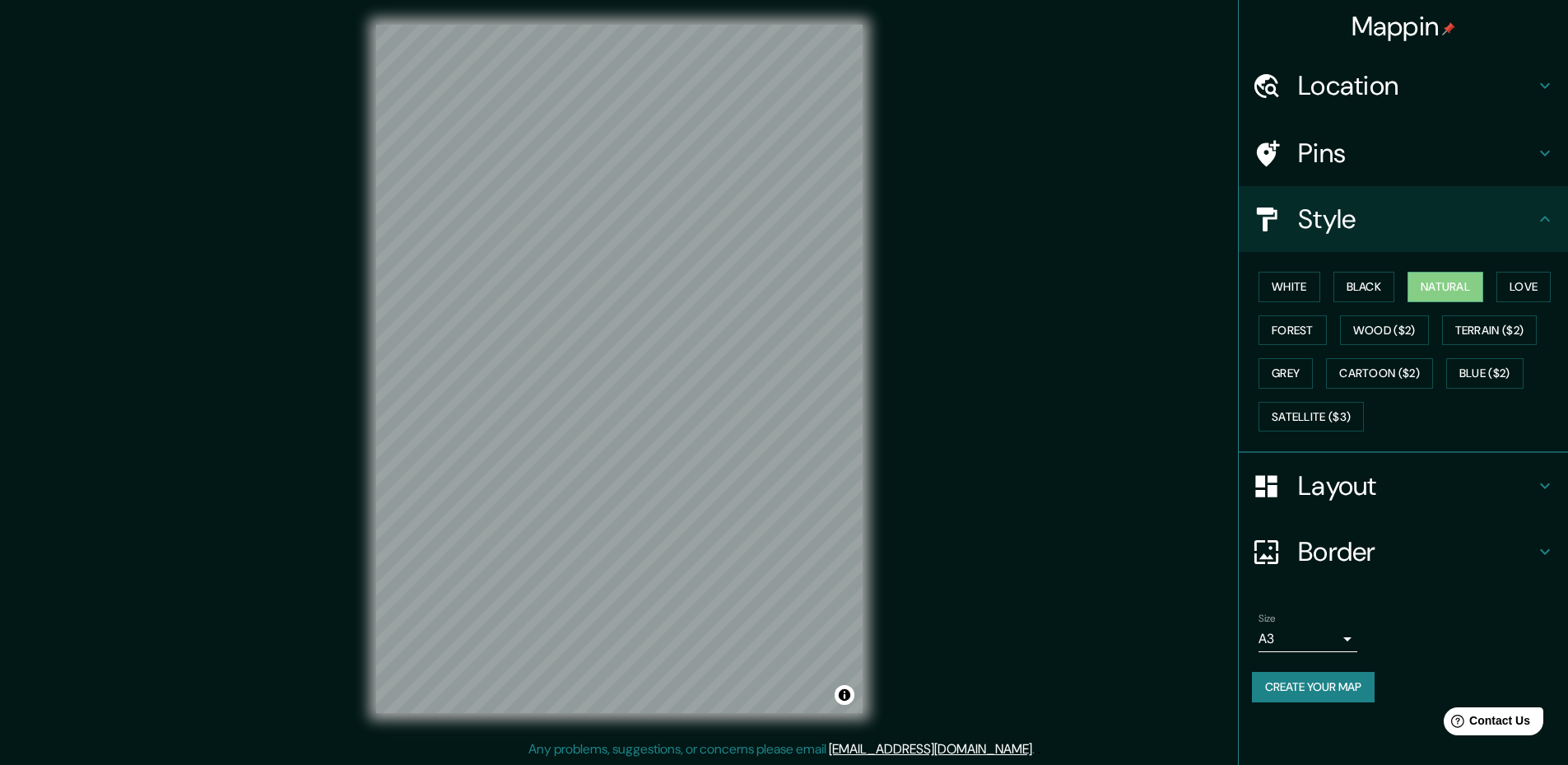
scroll to position [3, 0]
click at [1330, 464] on div "Layout" at bounding box center [1403, 486] width 329 height 65
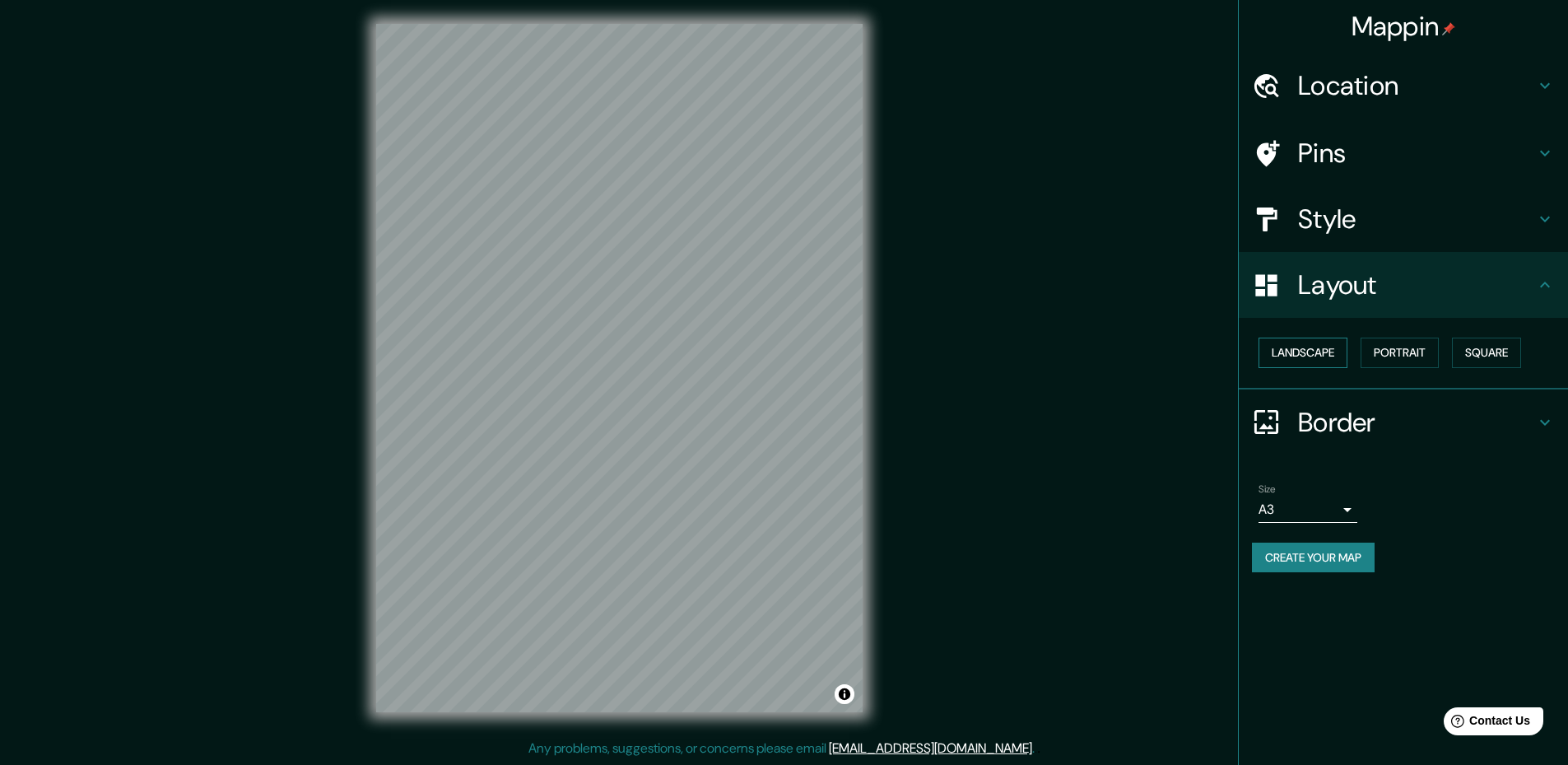
click at [1306, 359] on button "Landscape" at bounding box center [1303, 352] width 89 height 30
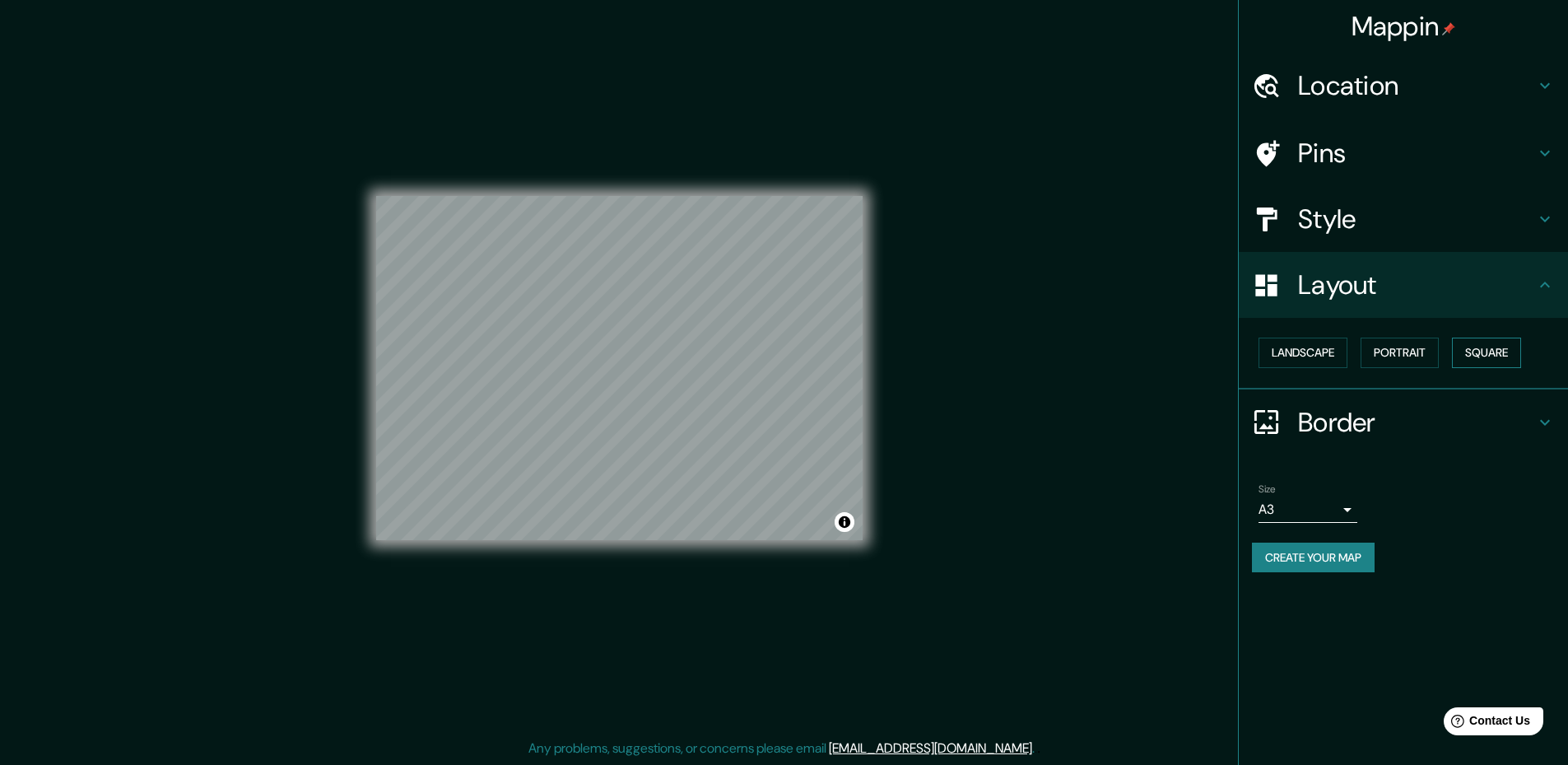
click at [1472, 350] on button "Square" at bounding box center [1486, 352] width 69 height 30
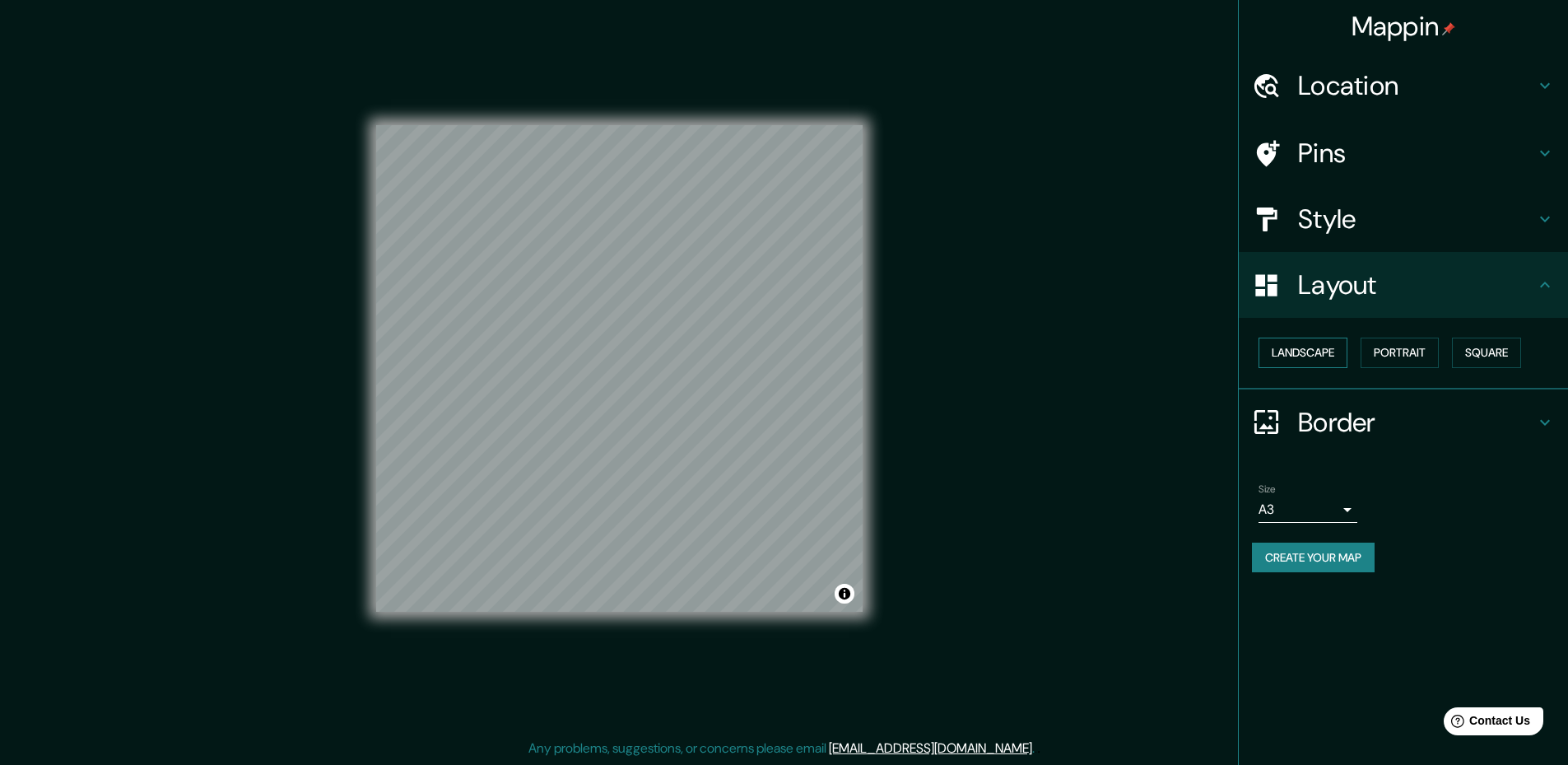
click at [1291, 359] on button "Landscape" at bounding box center [1303, 352] width 89 height 30
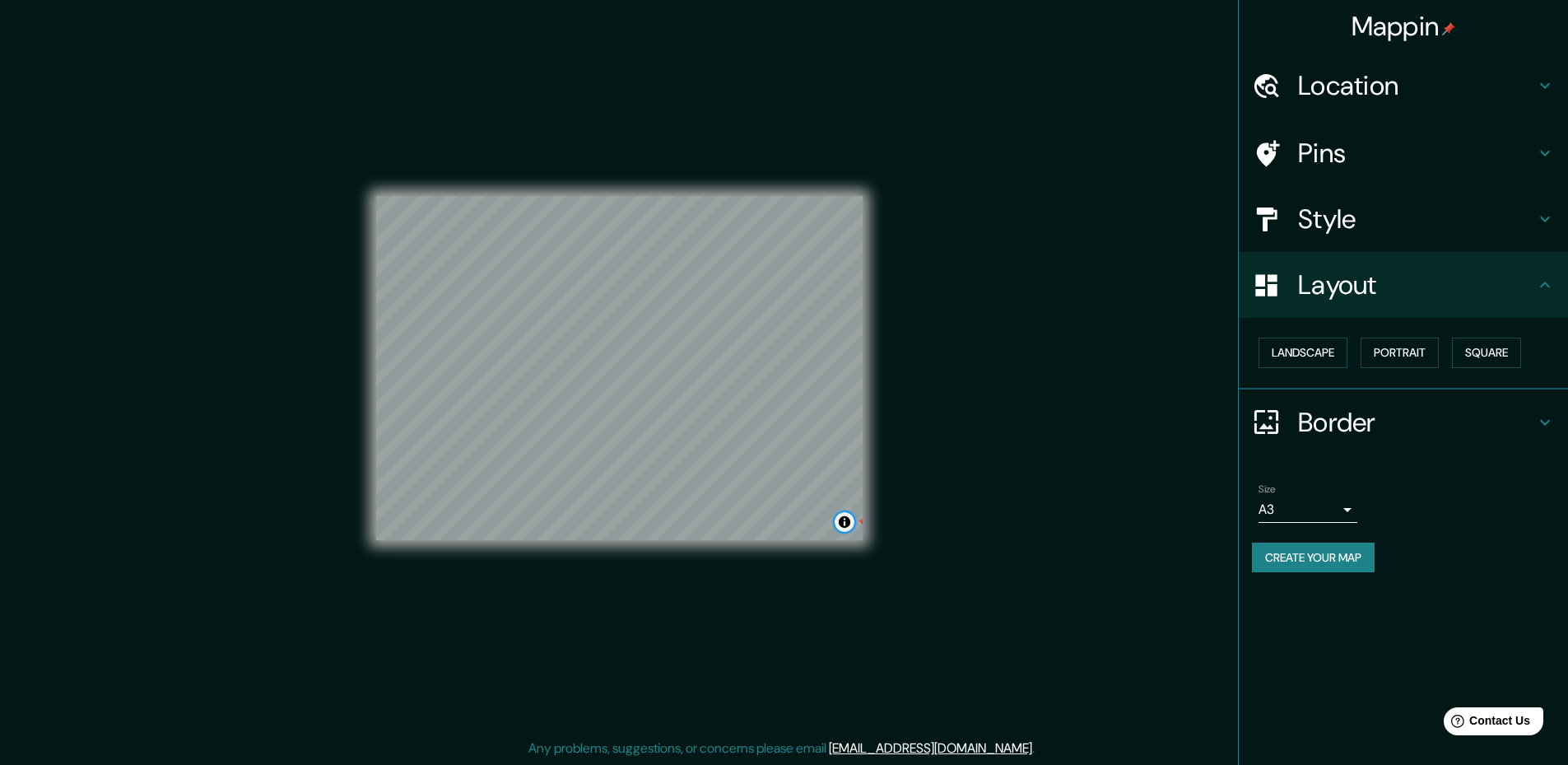
click at [849, 525] on button "Toggle attribution" at bounding box center [845, 522] width 20 height 20
click at [851, 478] on div "© Mapbox © OpenStreetMap Improve this map" at bounding box center [619, 367] width 539 height 740
click at [843, 524] on button "Toggle attribution" at bounding box center [845, 522] width 20 height 20
click at [982, 485] on div "Mappin Location [DATE][GEOGRAPHIC_DATA][PERSON_NAME], [GEOGRAPHIC_DATA], [GEOGR…" at bounding box center [784, 380] width 1568 height 767
drag, startPoint x: 861, startPoint y: 523, endPoint x: 804, endPoint y: 447, distance: 95.0
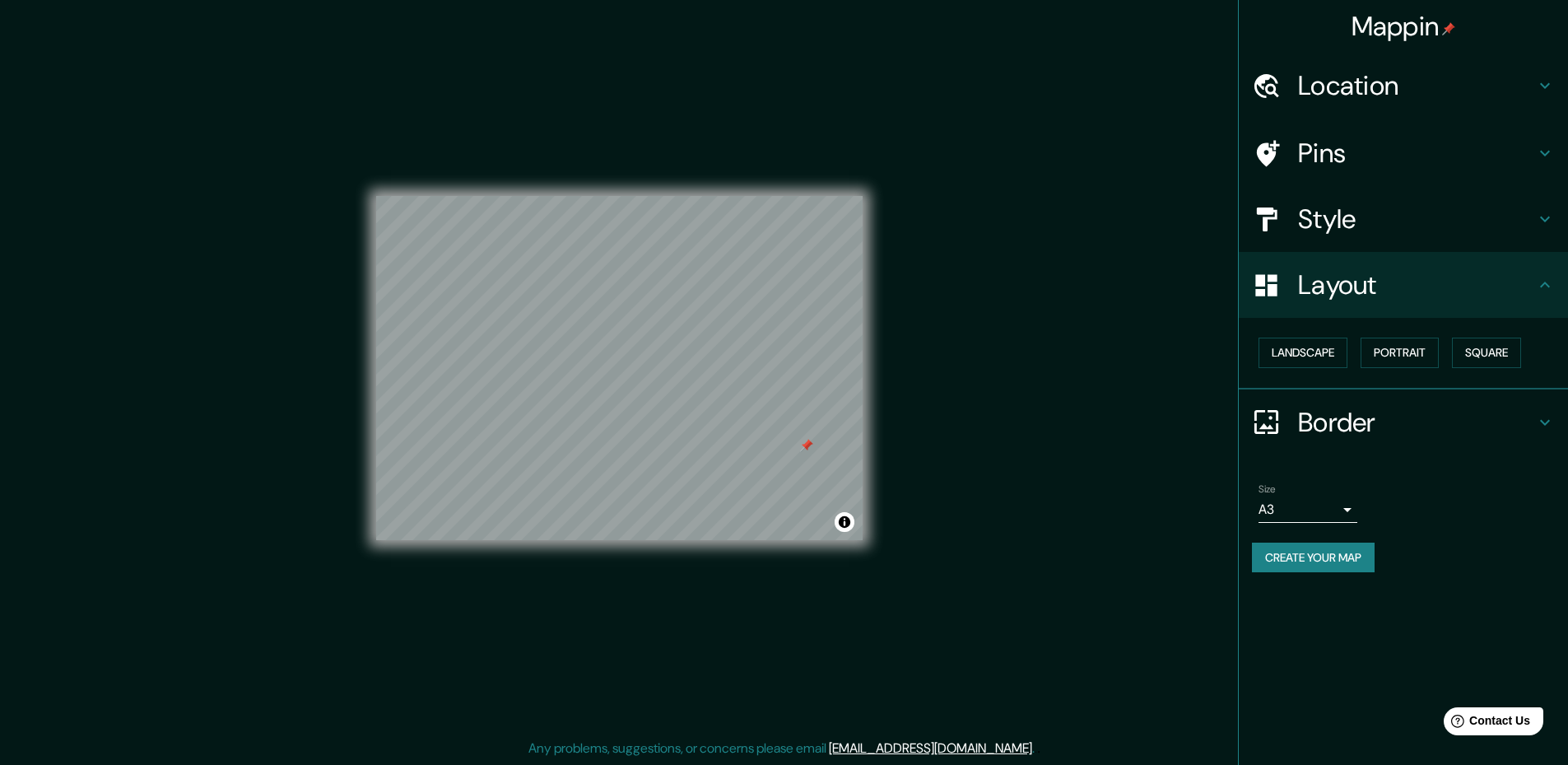
click at [804, 447] on div at bounding box center [807, 445] width 13 height 13
click at [817, 427] on div at bounding box center [815, 428] width 13 height 13
click at [822, 431] on div at bounding box center [824, 434] width 13 height 13
click at [806, 443] on div at bounding box center [806, 445] width 13 height 13
click at [1457, 168] on h4 "Pins" at bounding box center [1416, 153] width 237 height 33
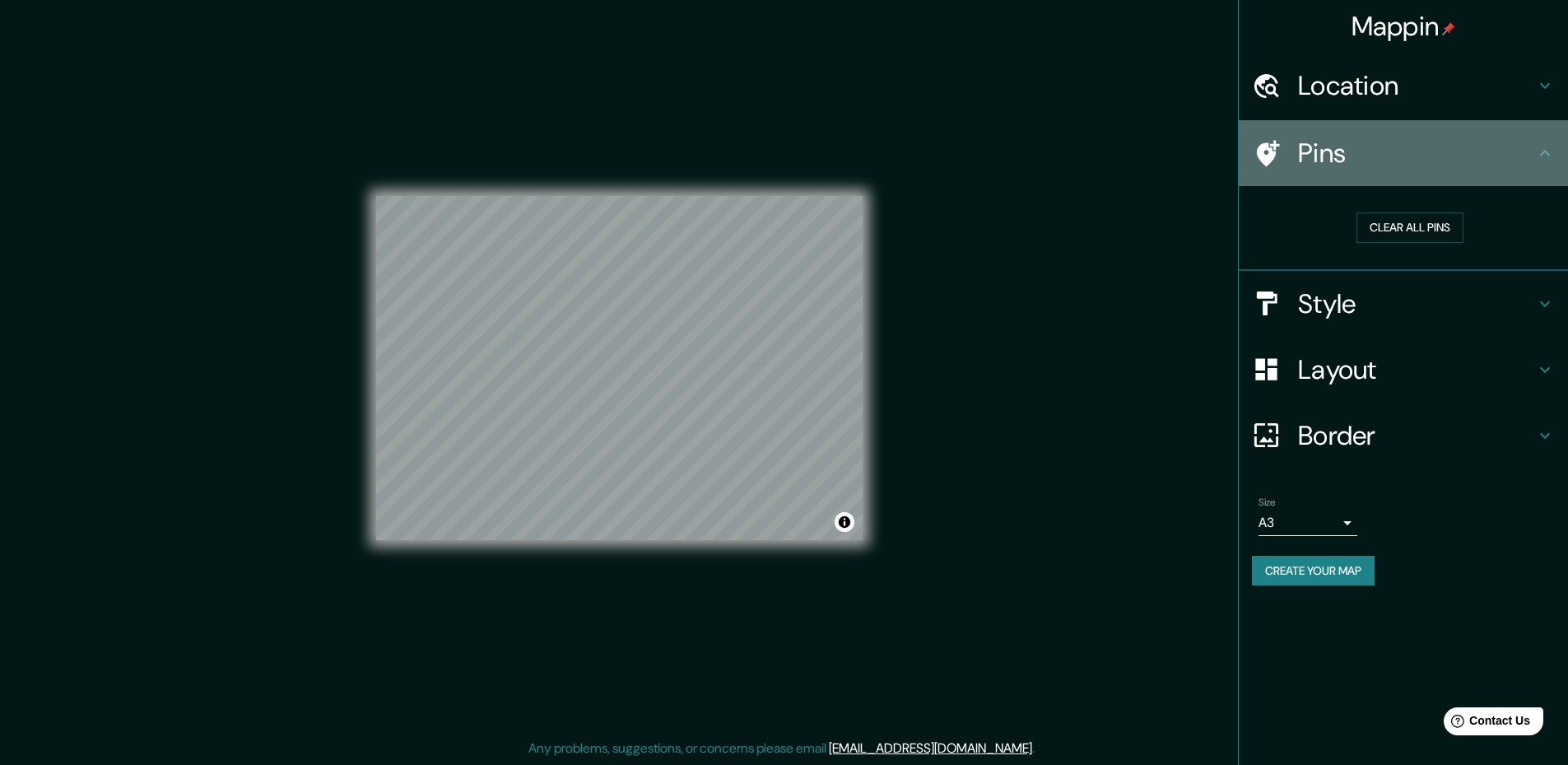
click at [1415, 168] on h4 "Pins" at bounding box center [1416, 153] width 237 height 33
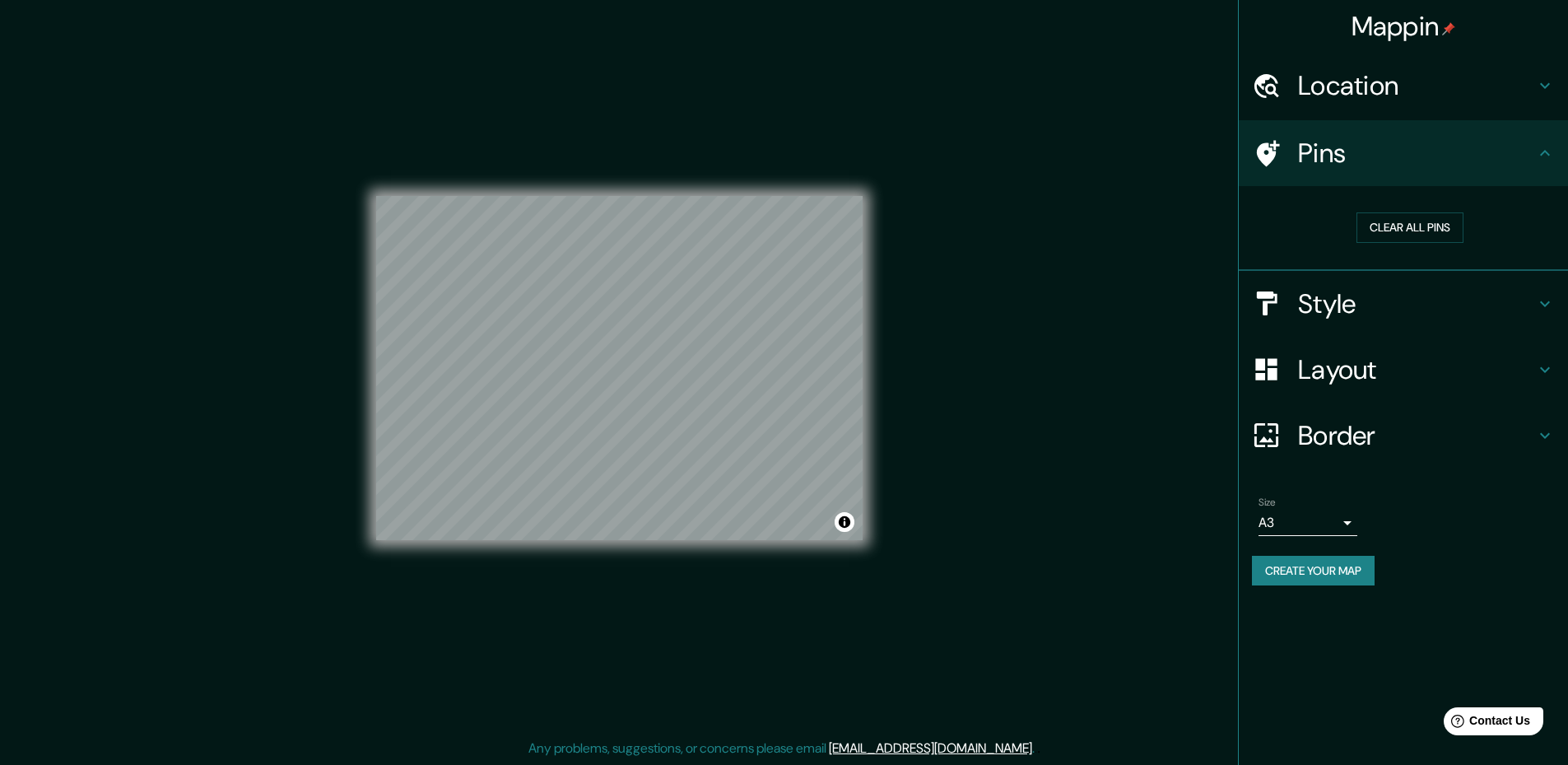
click at [1554, 160] on div "Pins" at bounding box center [1403, 153] width 329 height 65
click at [1469, 316] on h4 "Style" at bounding box center [1416, 304] width 237 height 33
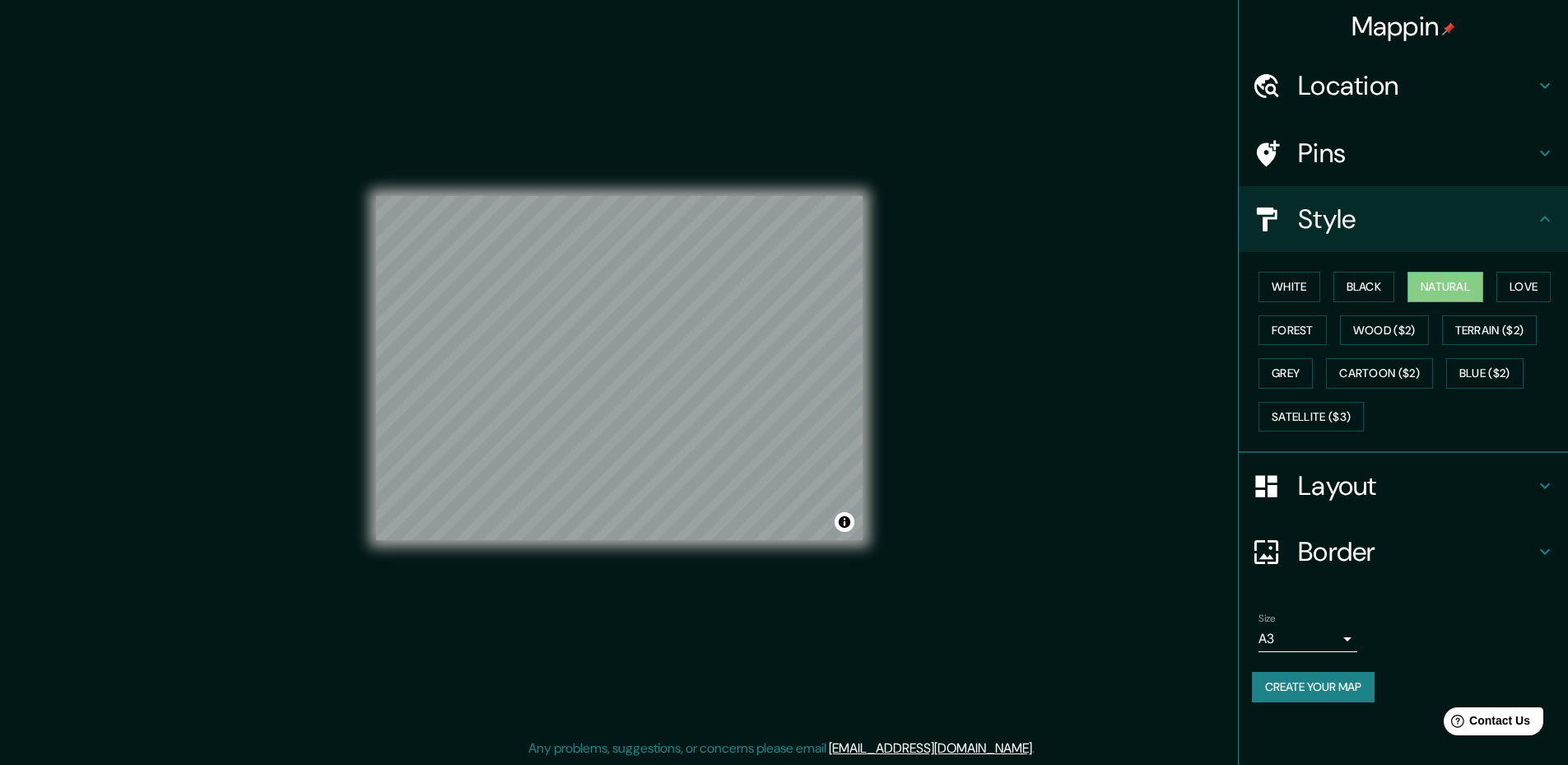
scroll to position [0, 0]
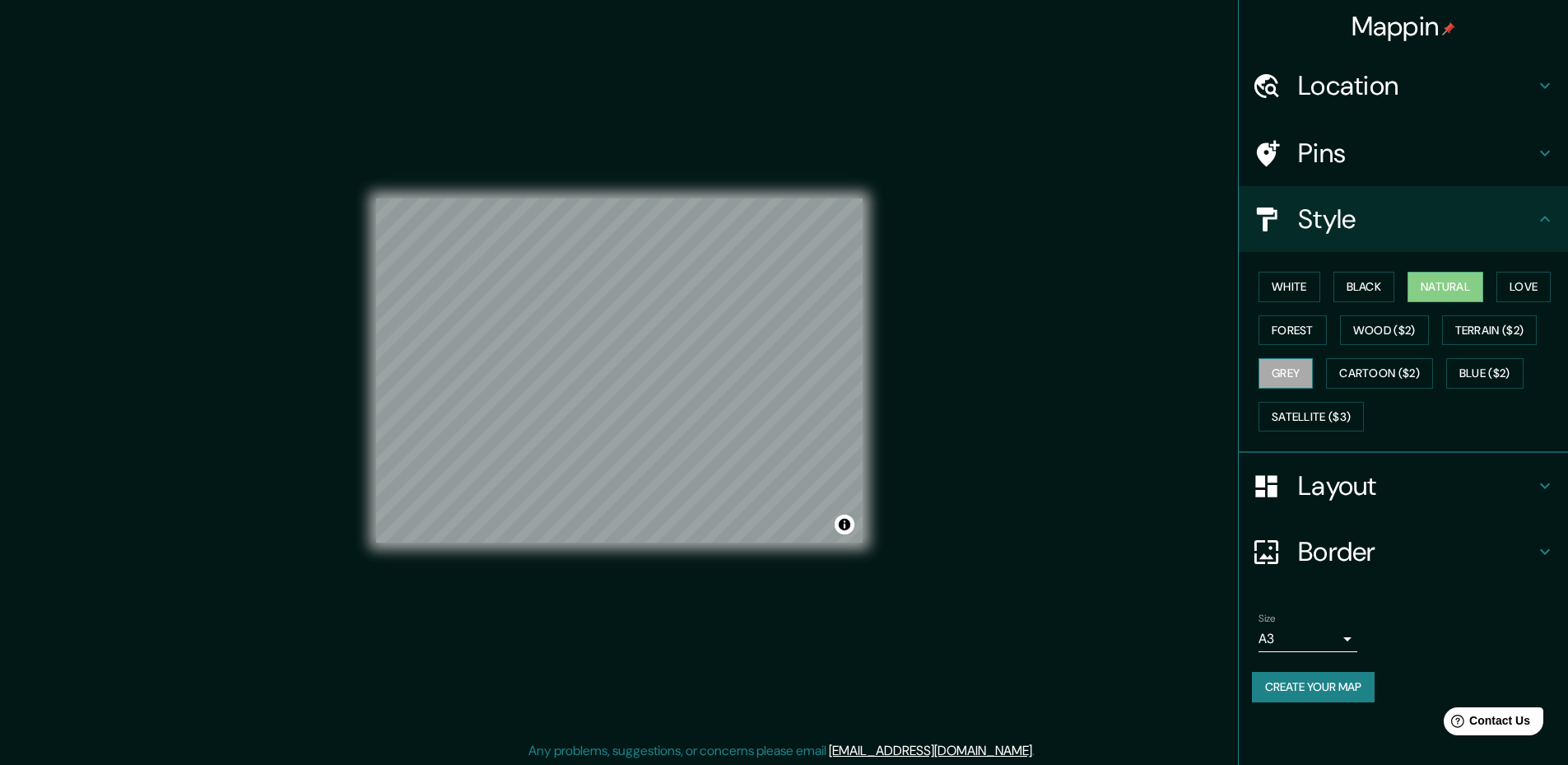
click at [1266, 367] on button "Grey" at bounding box center [1286, 373] width 55 height 30
click at [1284, 328] on button "Forest" at bounding box center [1292, 330] width 68 height 30
click at [1533, 294] on button "Love" at bounding box center [1523, 287] width 55 height 30
click at [1436, 294] on button "Natural" at bounding box center [1444, 287] width 75 height 30
click at [1375, 289] on button "Black" at bounding box center [1364, 287] width 62 height 30
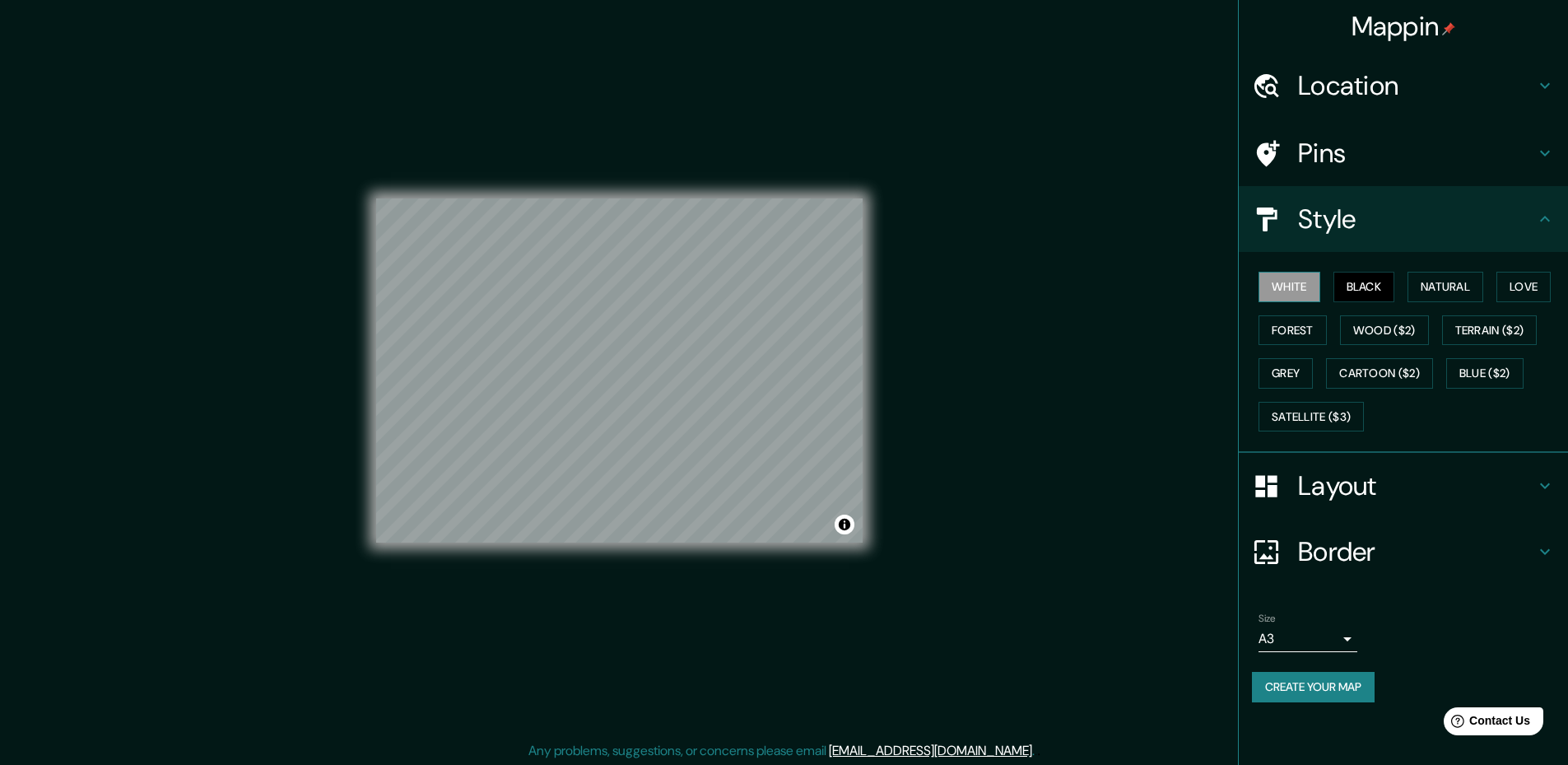
scroll to position [3, 0]
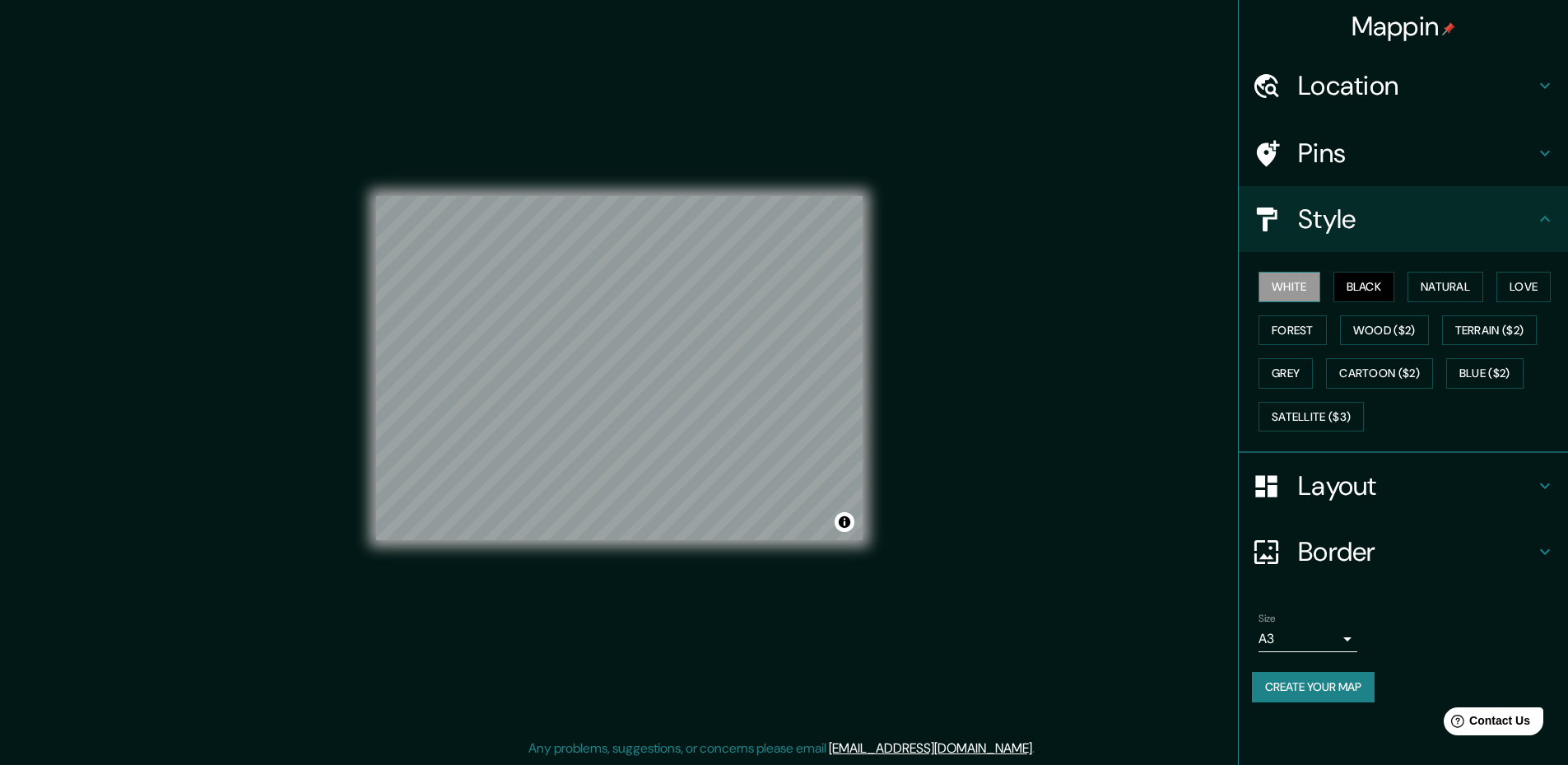
click at [1291, 294] on button "White" at bounding box center [1290, 287] width 62 height 30
click at [1442, 277] on button "Natural" at bounding box center [1444, 287] width 75 height 30
click at [714, 170] on div "© Mapbox © OpenStreetMap Improve this map" at bounding box center [619, 367] width 487 height 688
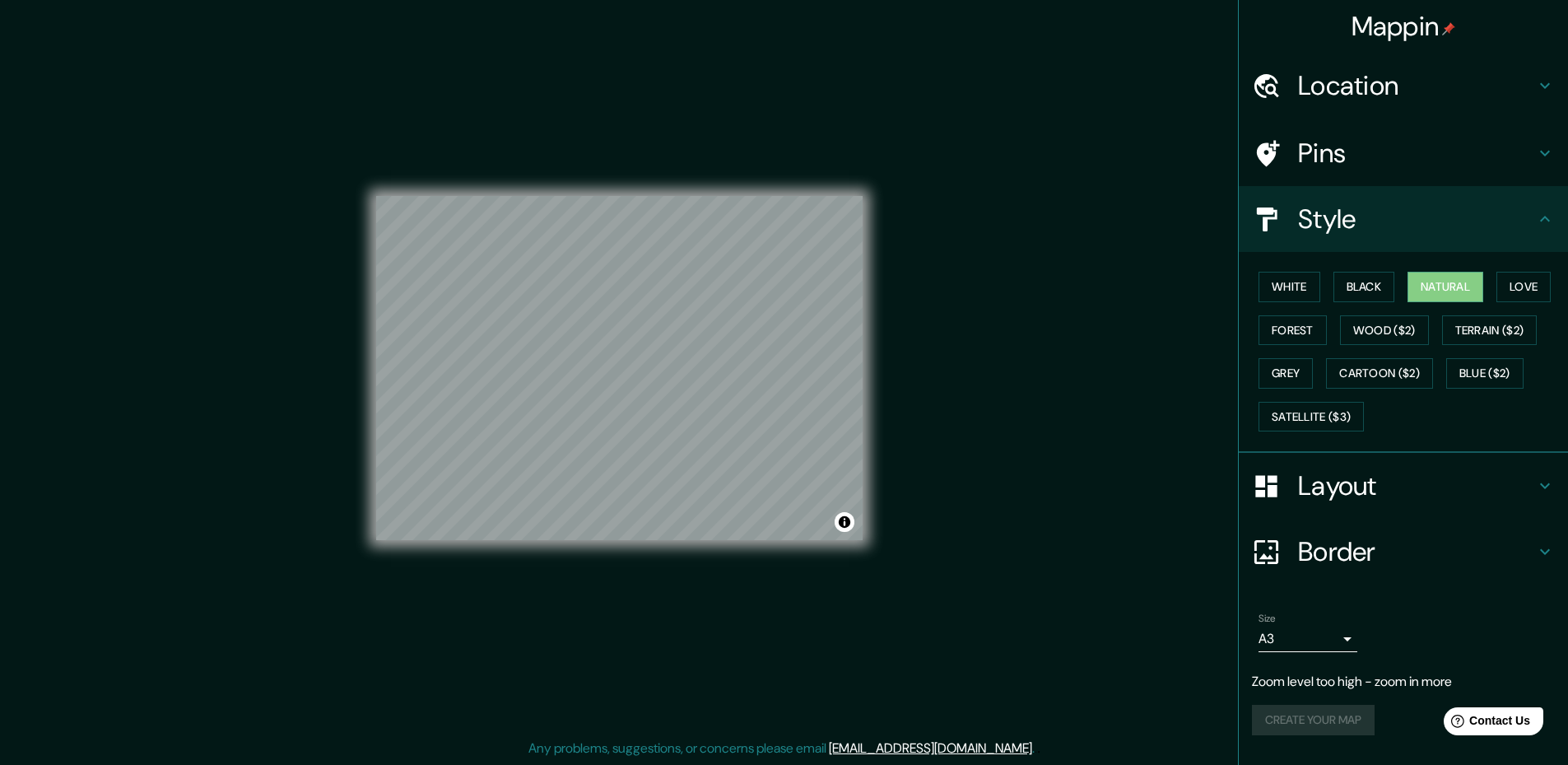
click at [1336, 679] on p "Zoom level too high - zoom in more" at bounding box center [1402, 681] width 303 height 20
click at [1392, 15] on h4 "Mappin" at bounding box center [1403, 26] width 105 height 33
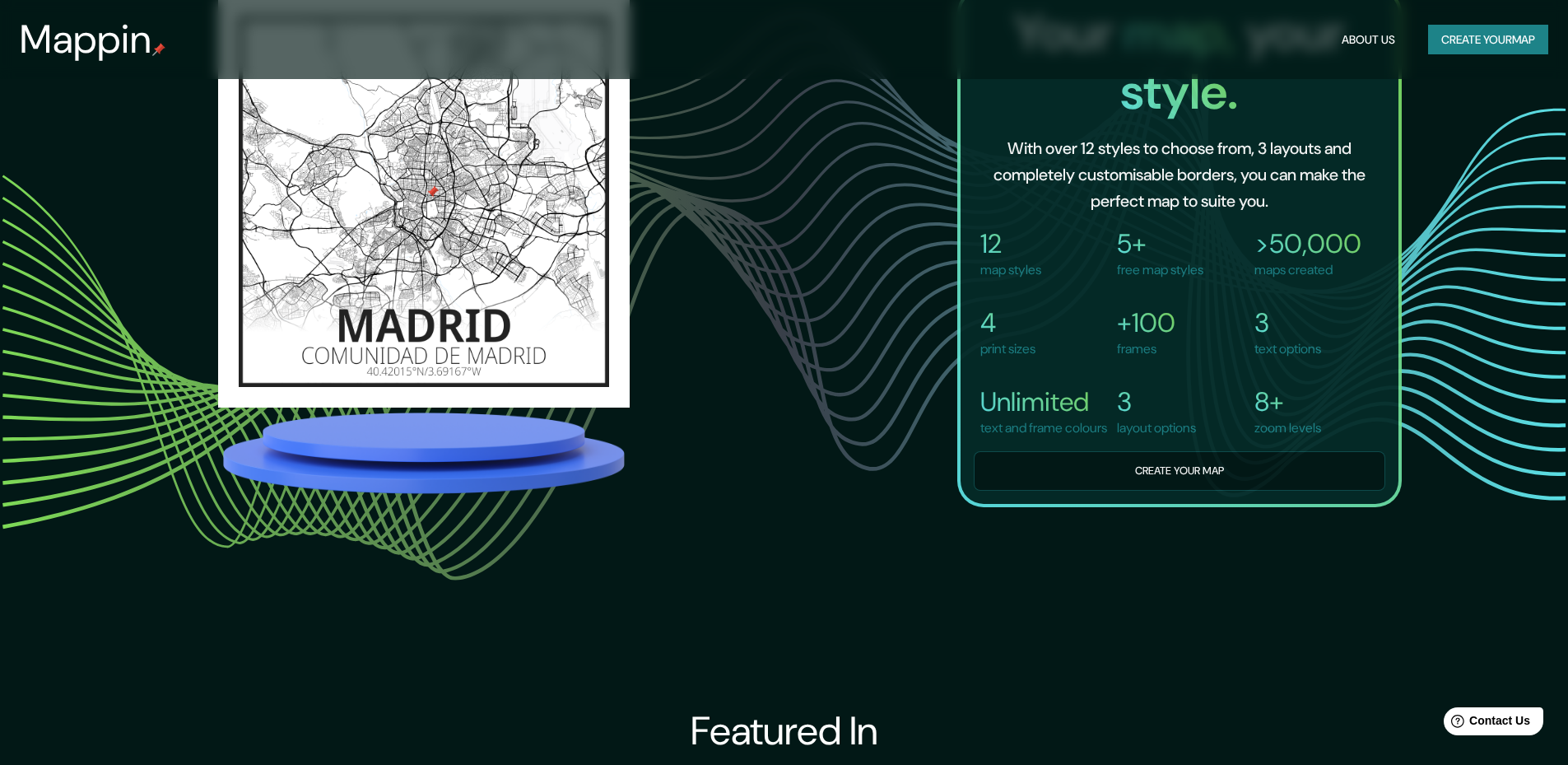
scroll to position [1399, 0]
